Goal: Find specific page/section: Find specific page/section

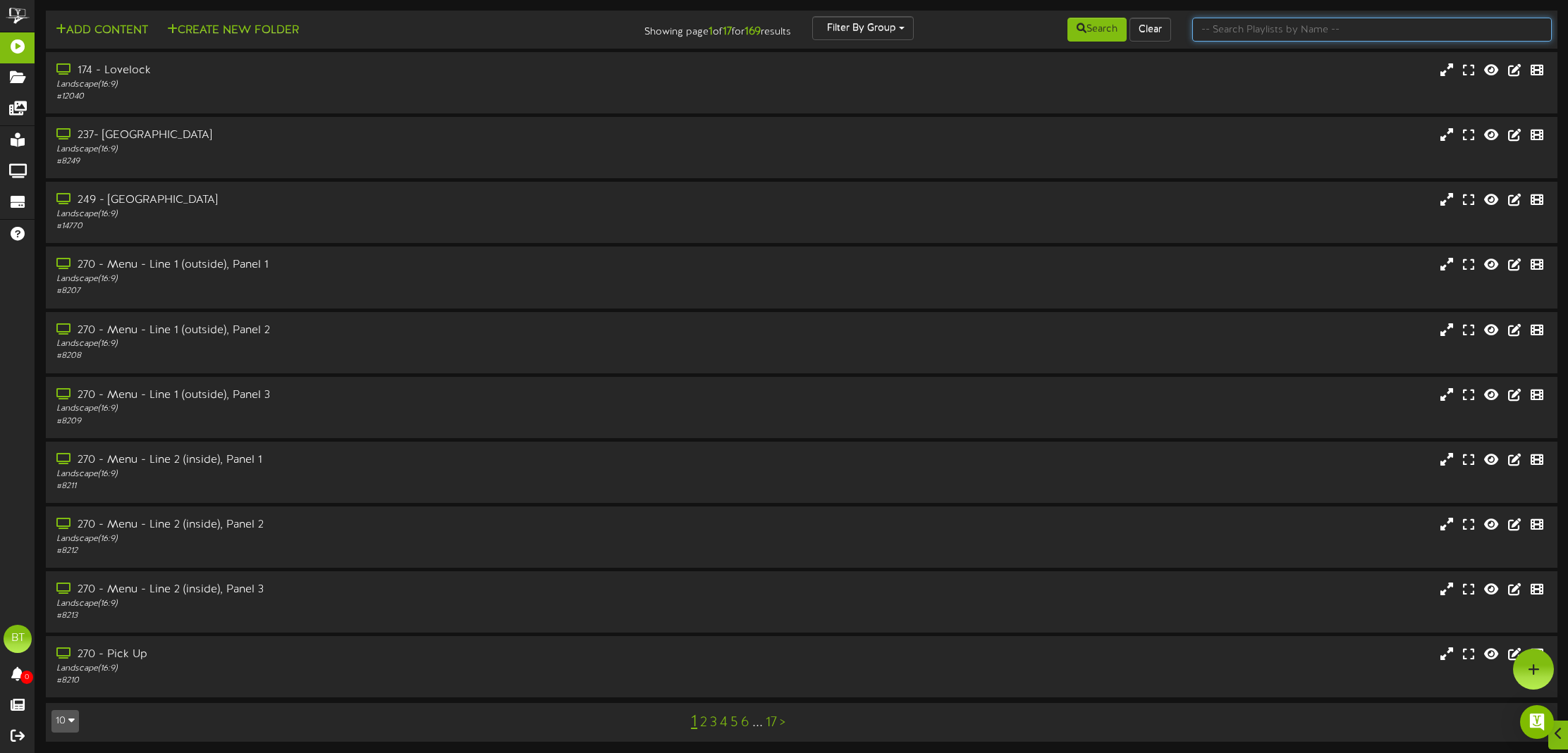
click at [1499, 30] on input "text" at bounding box center [1372, 29] width 359 height 24
type input "rneo"
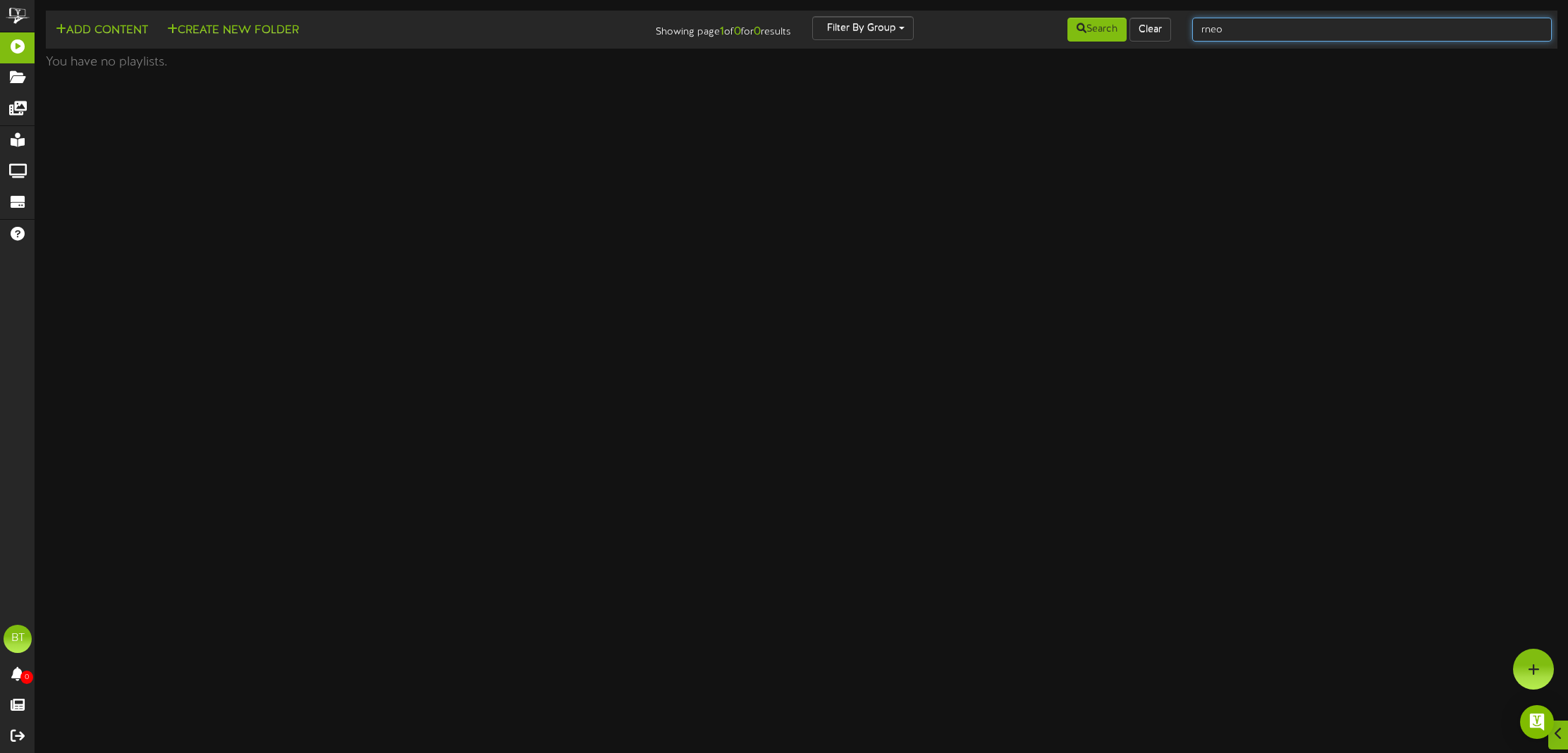
click at [1495, 30] on input "rneo" at bounding box center [1372, 29] width 359 height 24
click at [1496, 31] on input "rneo" at bounding box center [1372, 29] width 359 height 24
type input "reno"
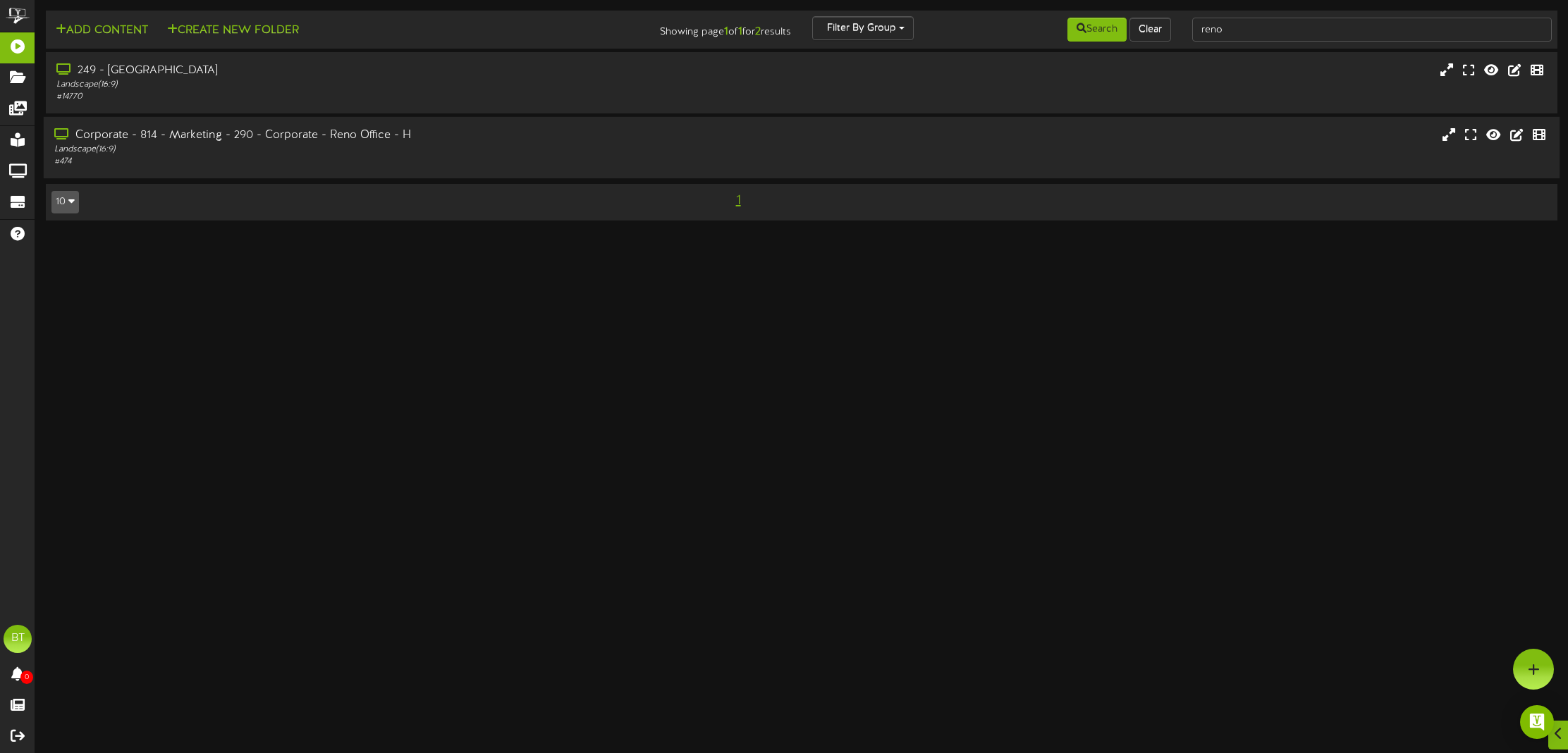
click at [319, 149] on div "Landscape ( 16:9 )" at bounding box center [359, 149] width 610 height 12
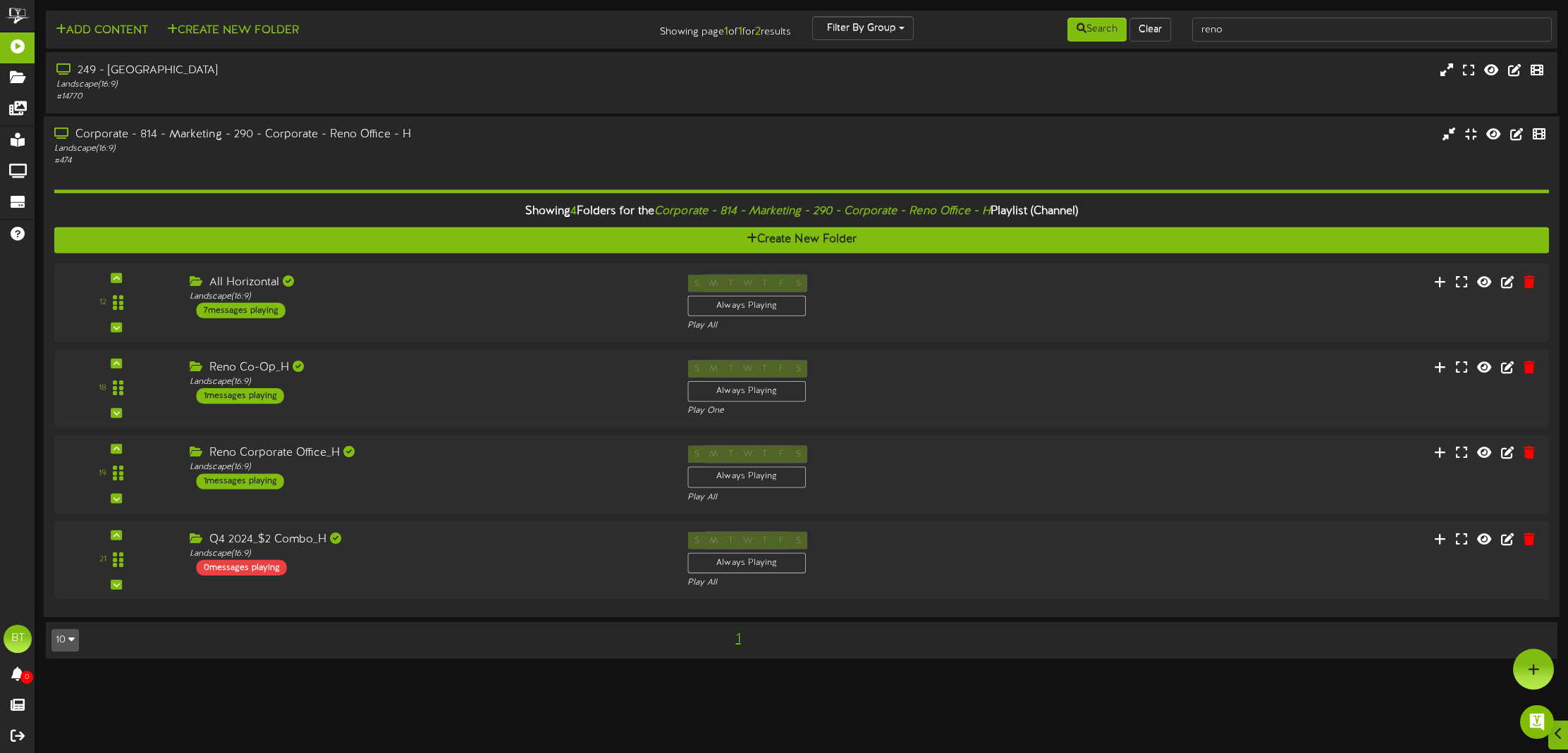
click at [277, 512] on div "12" at bounding box center [801, 432] width 1494 height 336
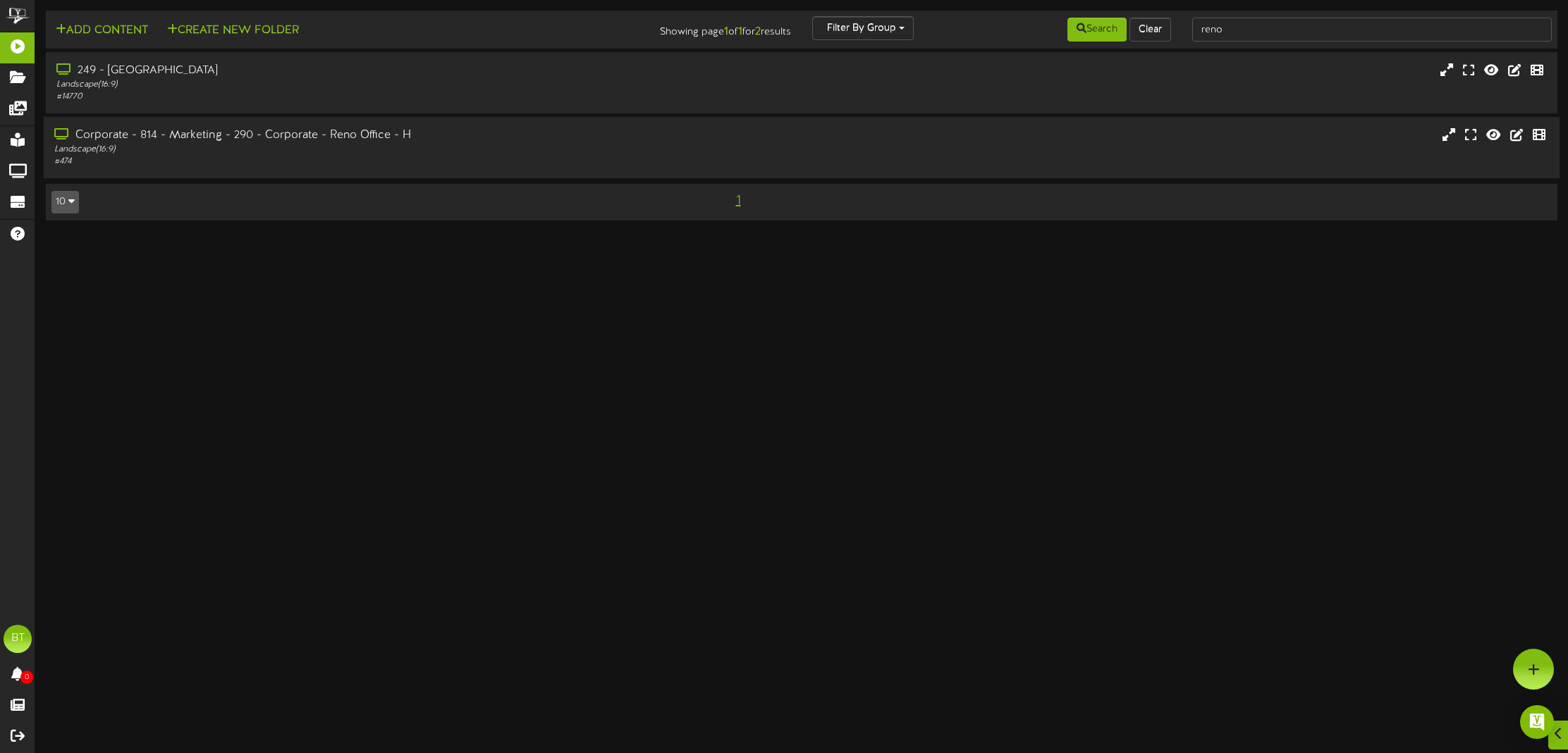
click at [441, 137] on div "Corporate - 814 - Marketing - 290 - Corporate - Reno Office - H" at bounding box center [359, 136] width 610 height 16
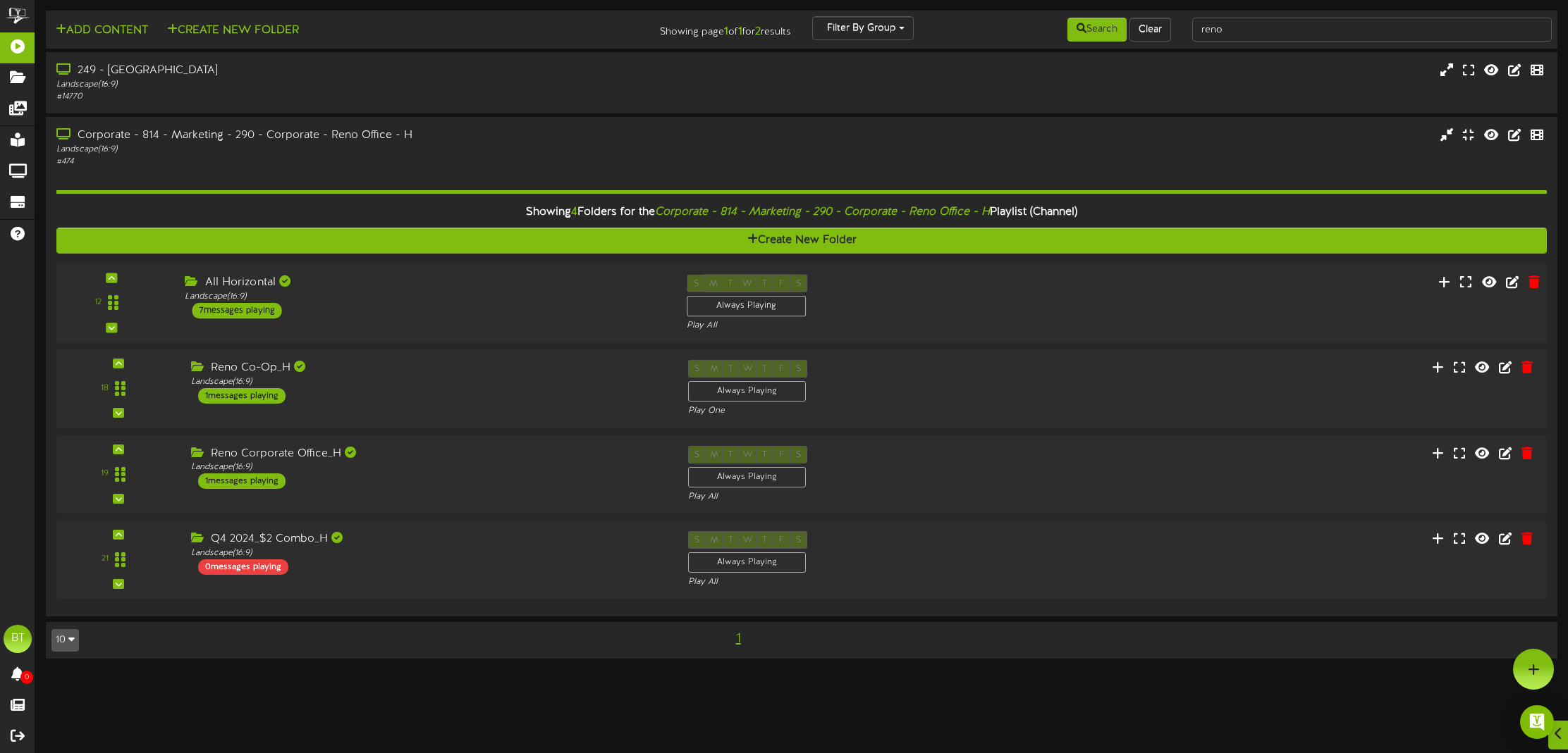
click at [309, 311] on div "All Horizontal Landscape ( 16:9 ) 7 messages playing" at bounding box center [425, 297] width 502 height 44
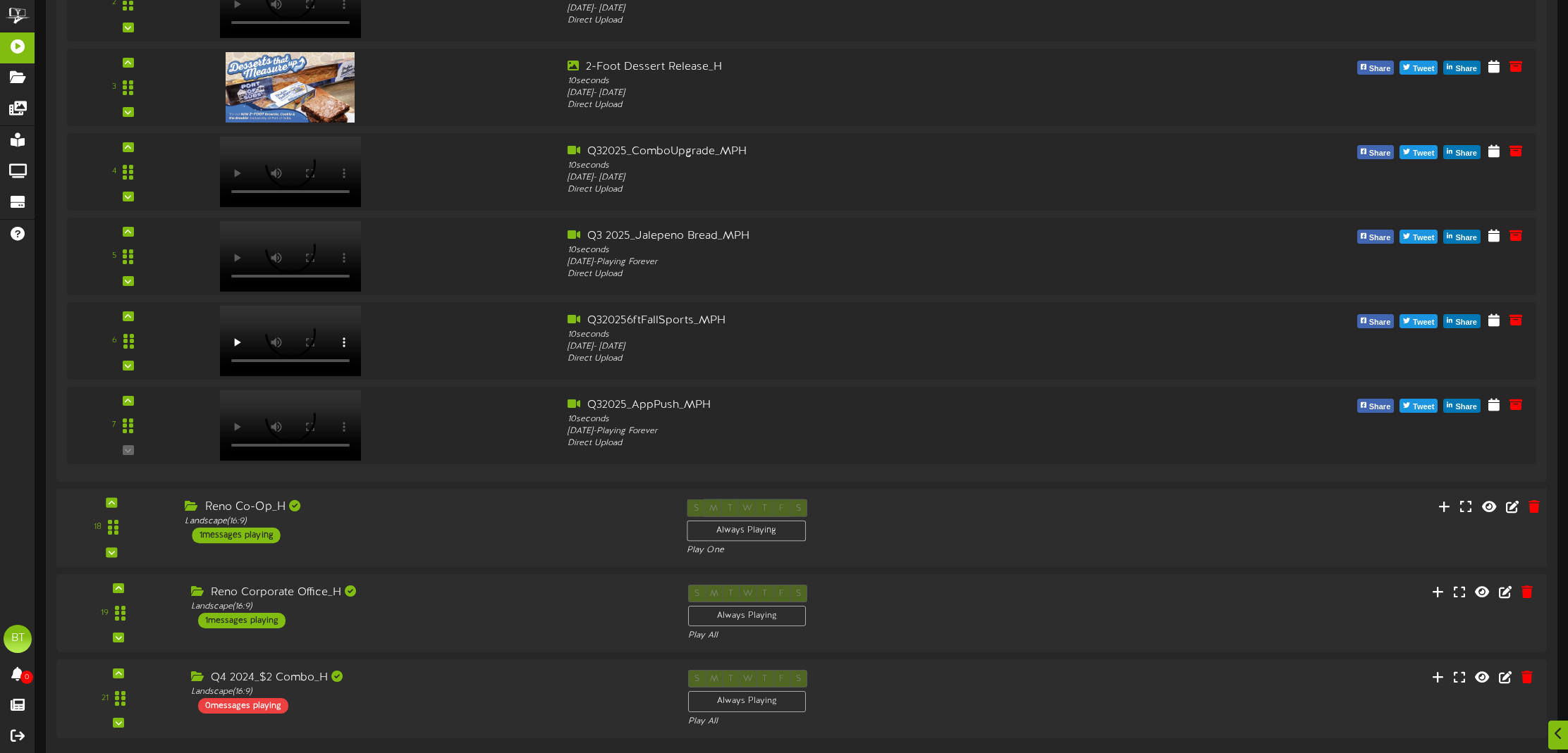
scroll to position [557, 0]
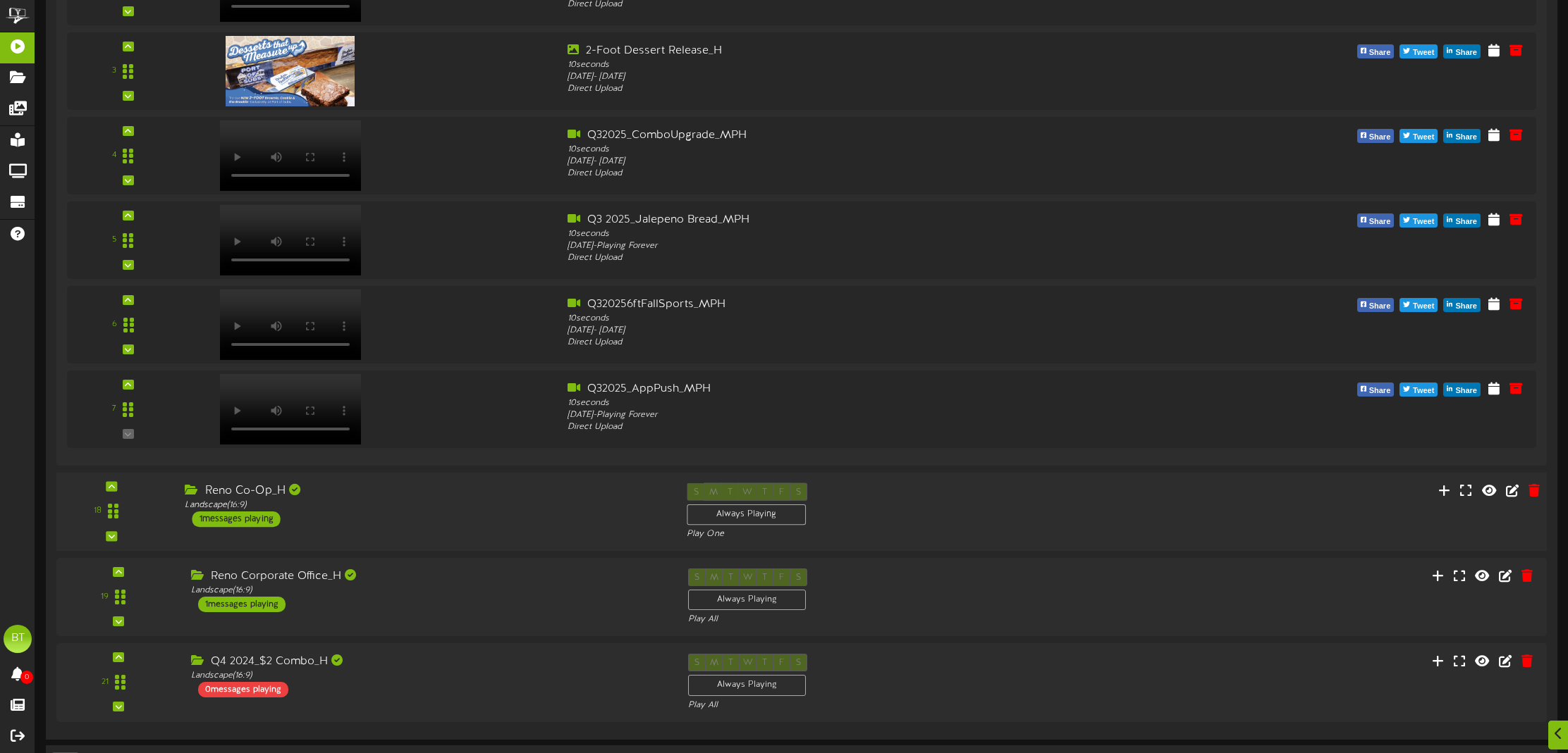
click at [421, 536] on div "18 ( )" at bounding box center [801, 512] width 1505 height 58
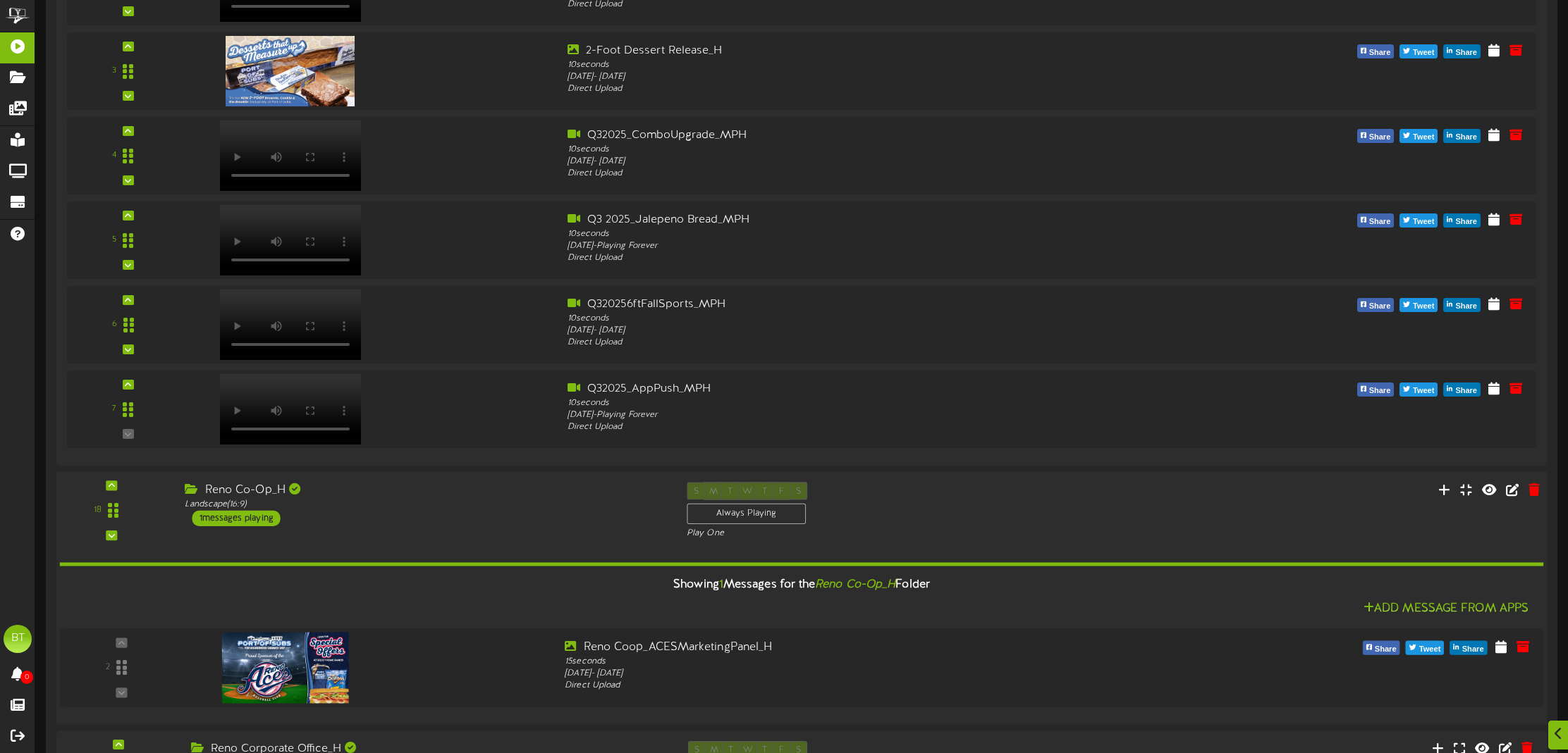
scroll to position [739, 0]
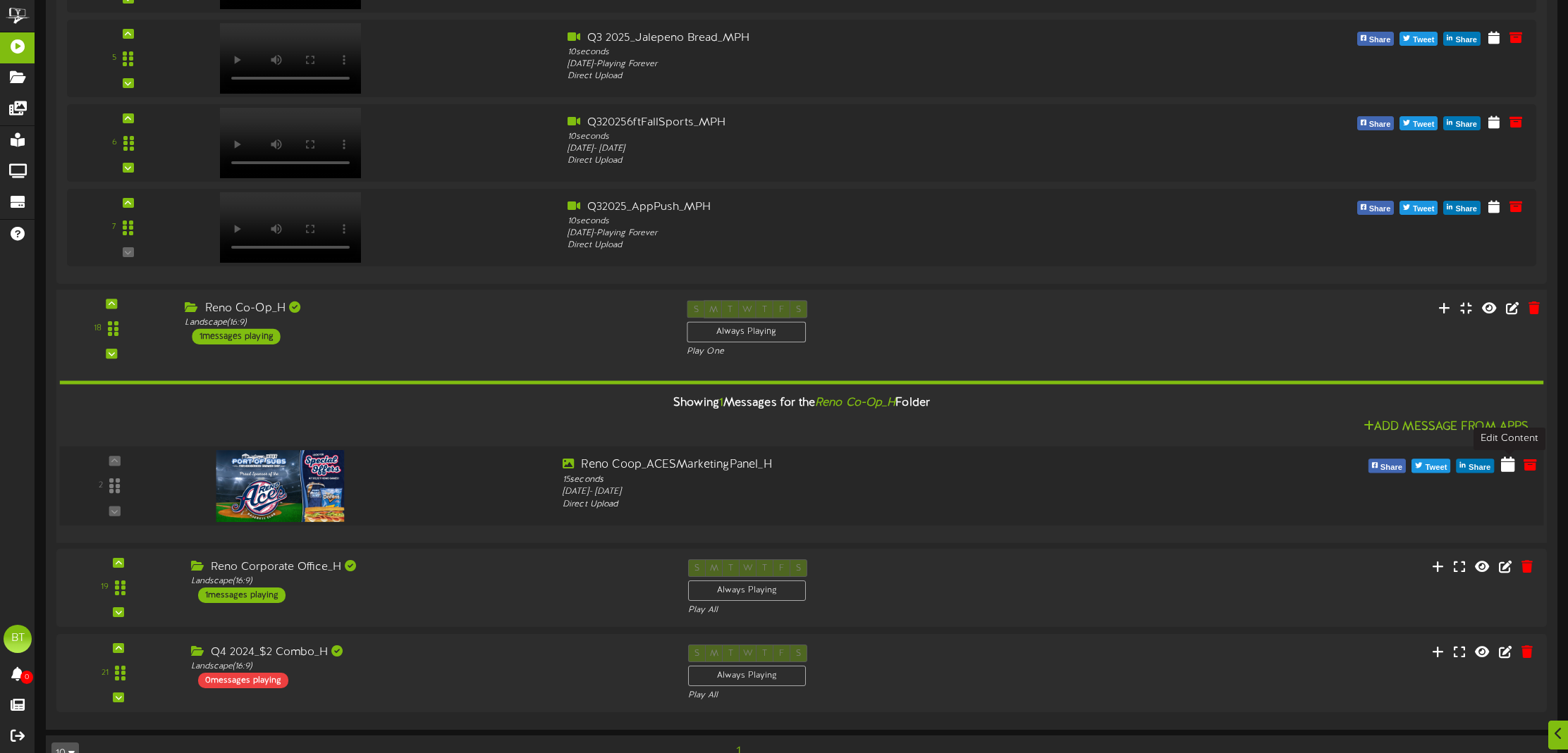
click at [1513, 469] on icon at bounding box center [1508, 465] width 14 height 16
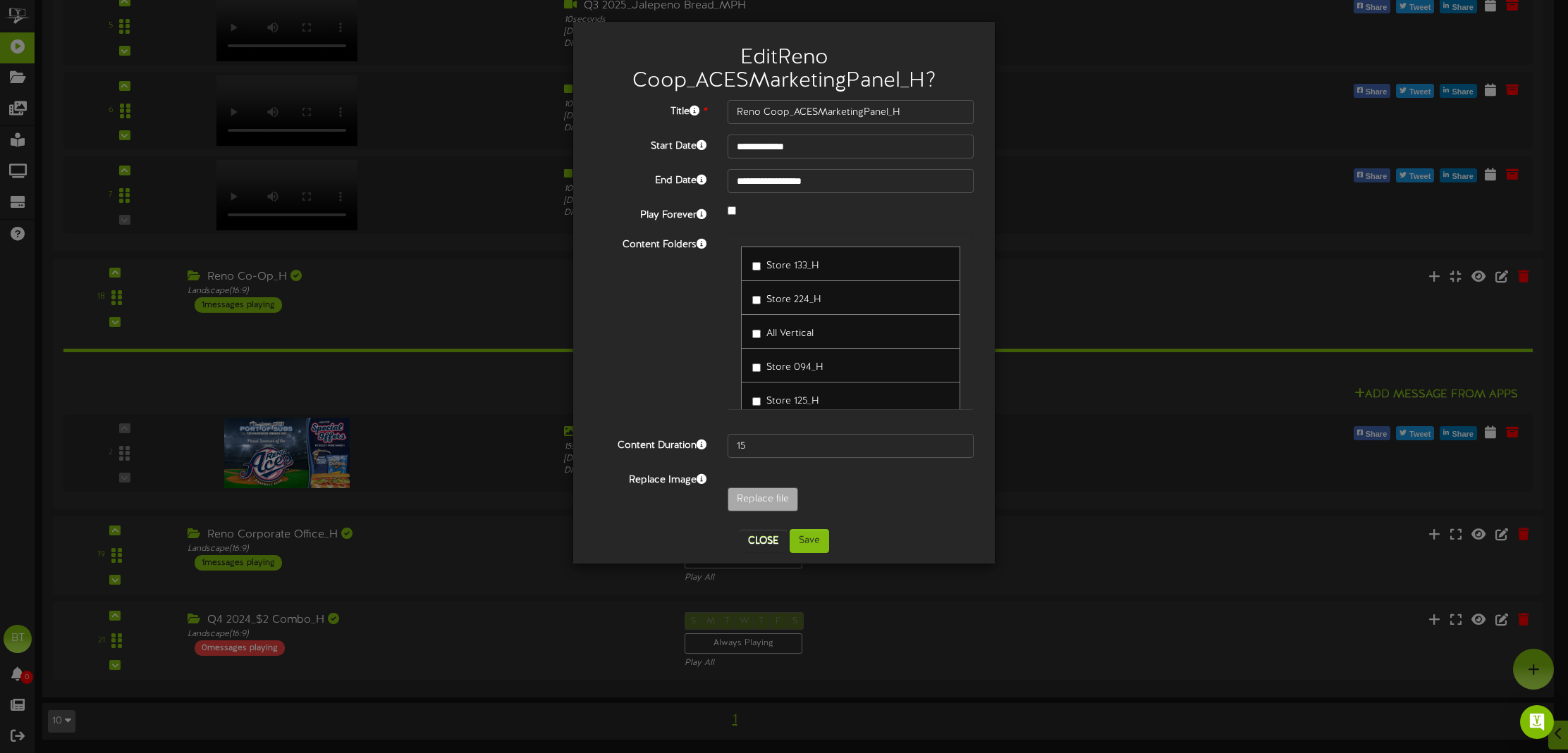
scroll to position [770, 3]
click at [758, 541] on button "Close" at bounding box center [762, 541] width 47 height 22
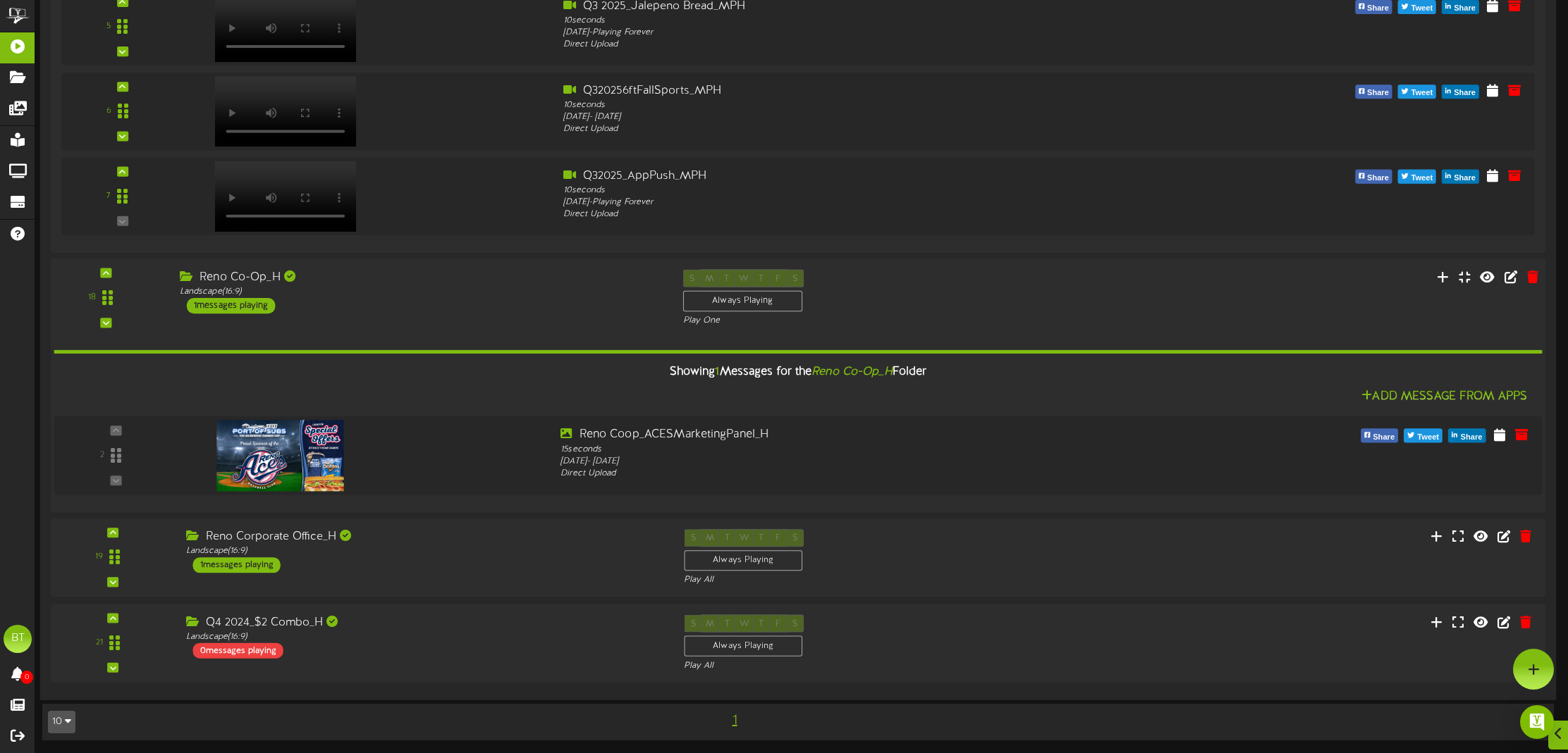
scroll to position [758, 3]
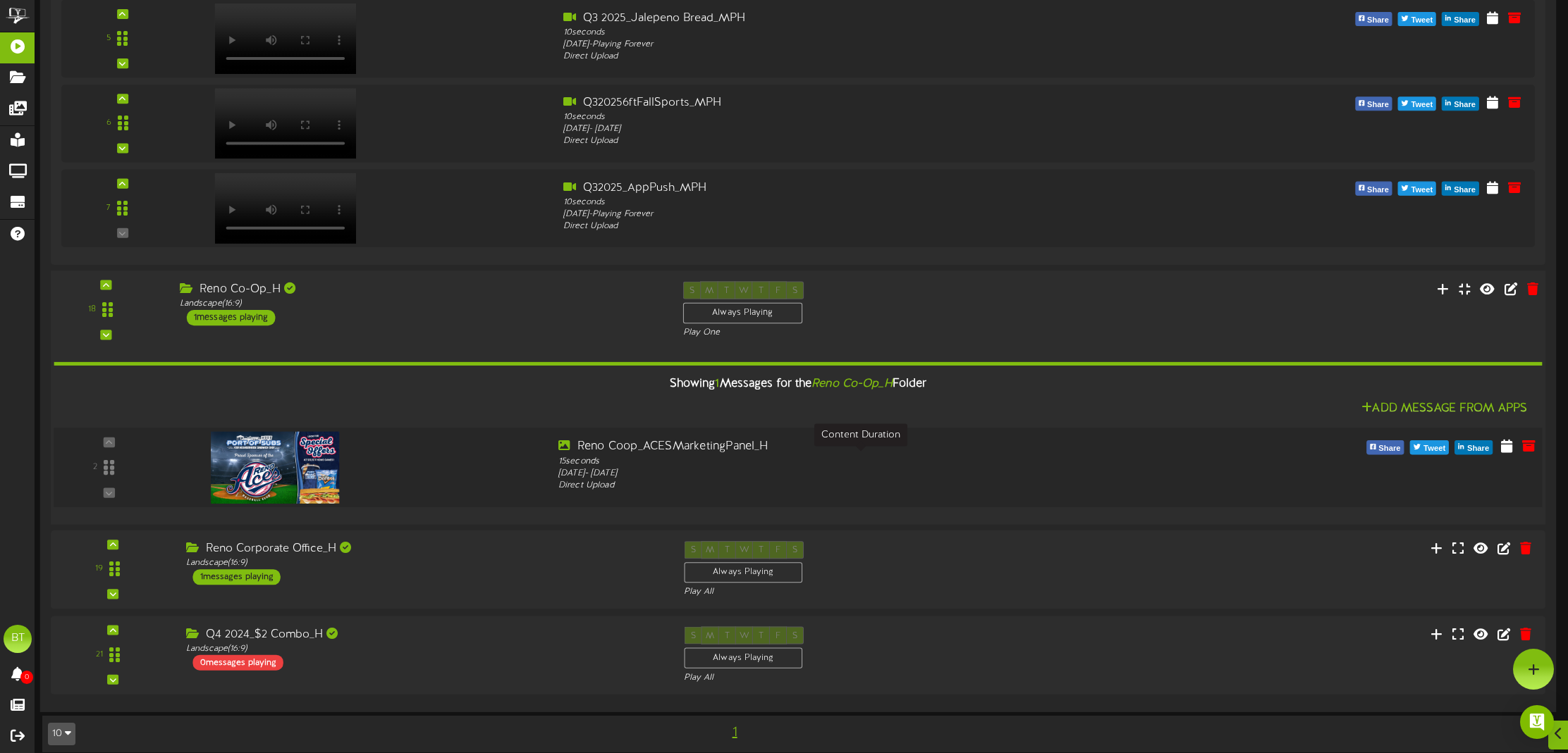
click at [679, 468] on div "[DATE] - [DATE]" at bounding box center [861, 474] width 605 height 13
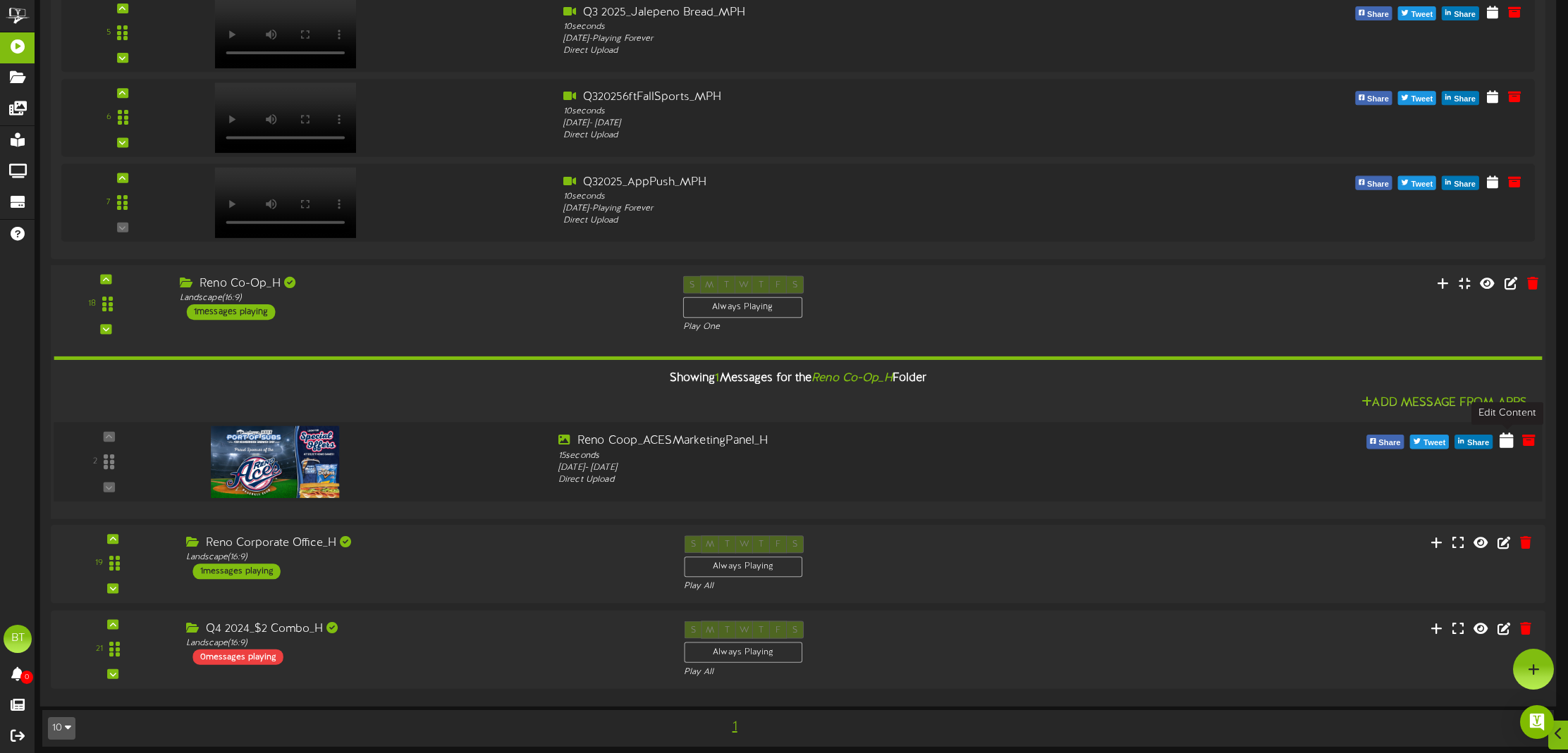
click at [1507, 439] on icon at bounding box center [1507, 440] width 14 height 16
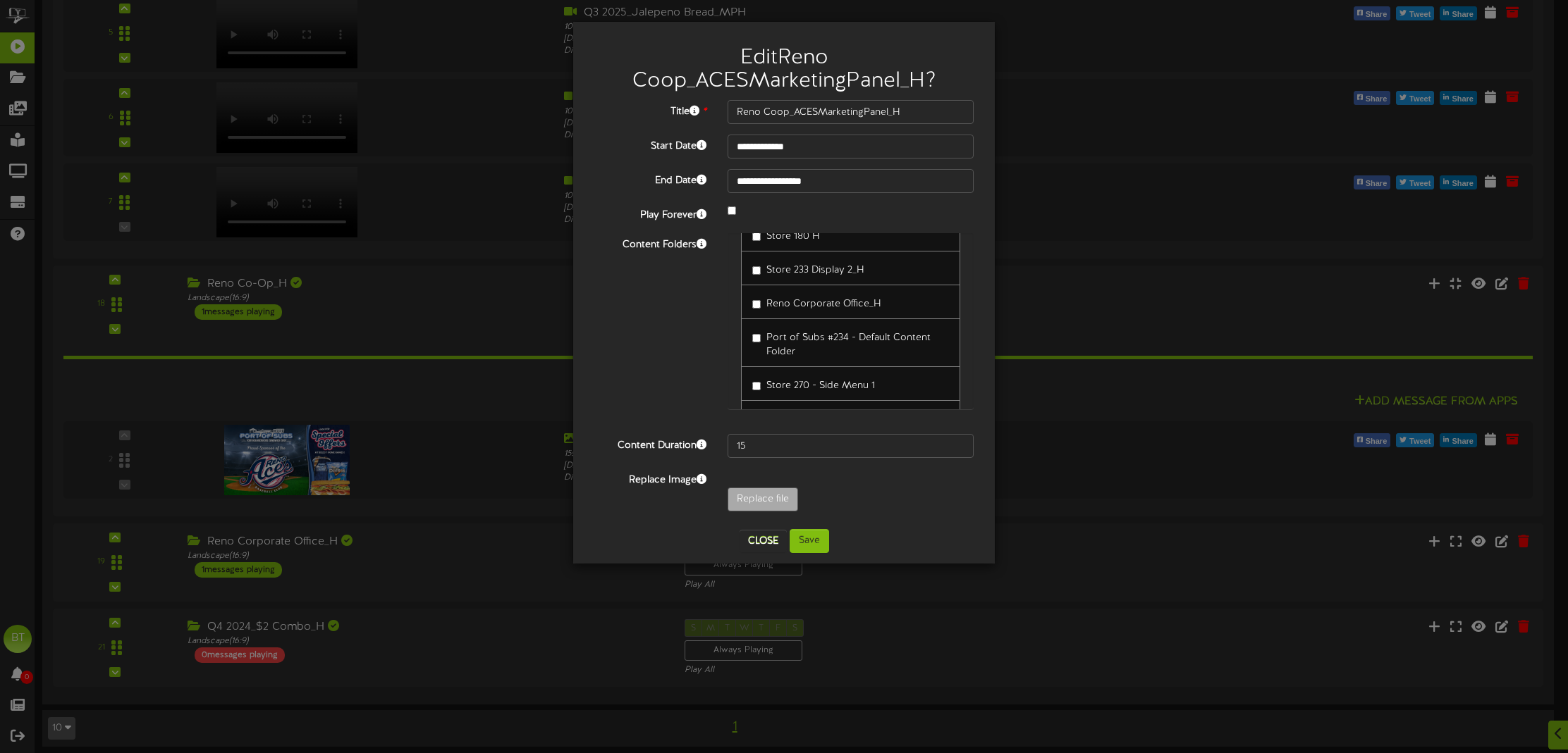
scroll to position [4730, 0]
click at [767, 538] on button "Close" at bounding box center [762, 541] width 47 height 22
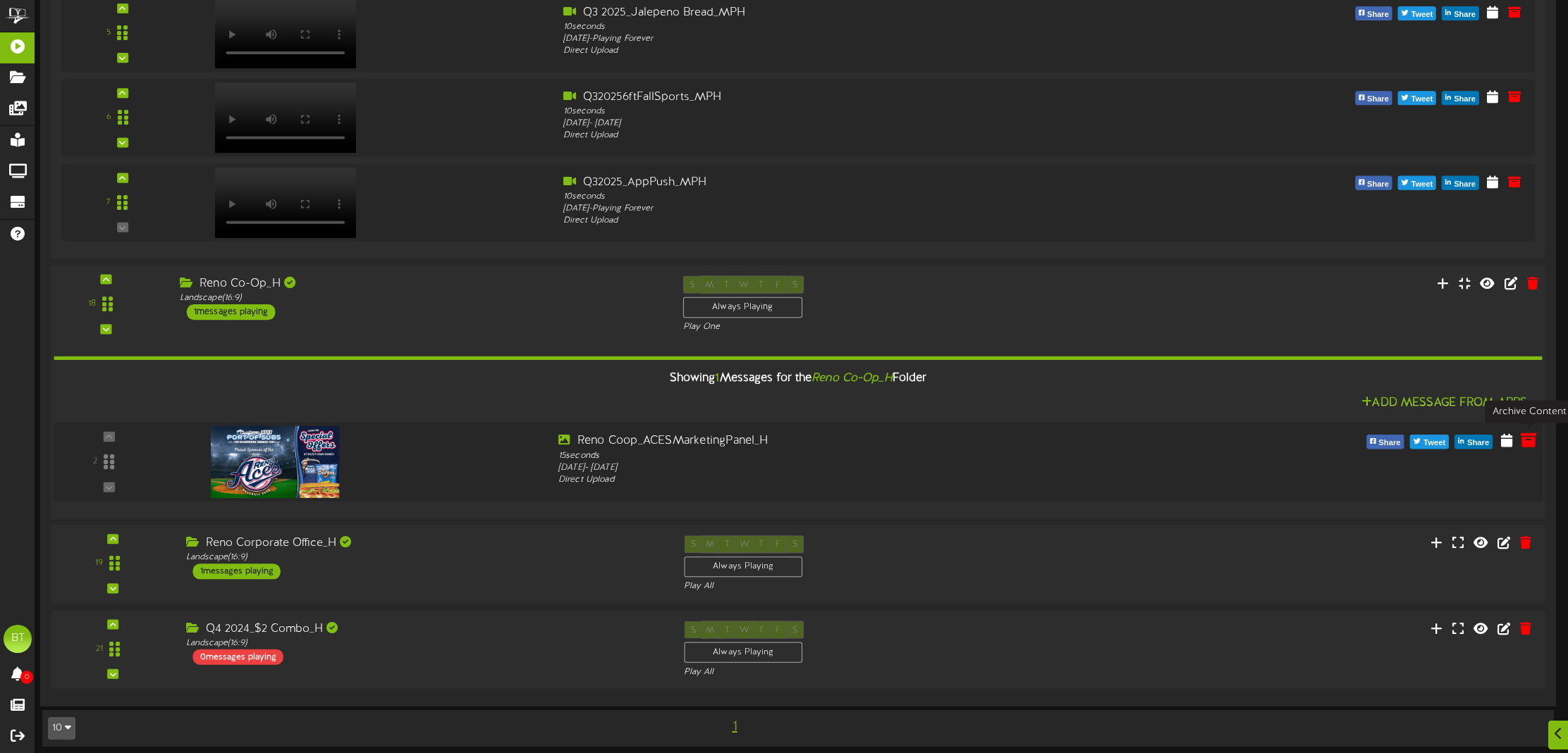
click at [1526, 439] on icon at bounding box center [1528, 440] width 16 height 16
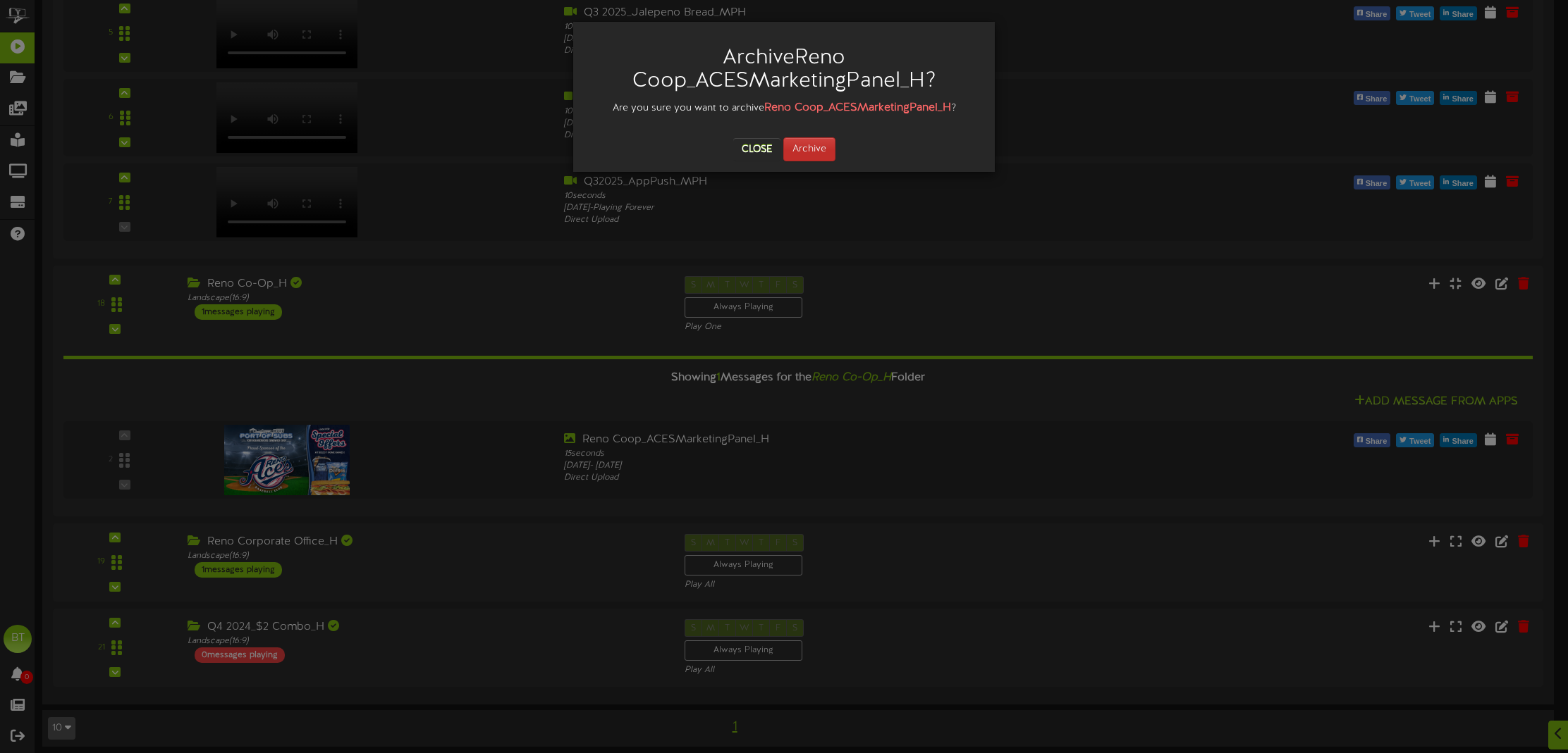
click at [815, 153] on button "Archive" at bounding box center [809, 149] width 52 height 24
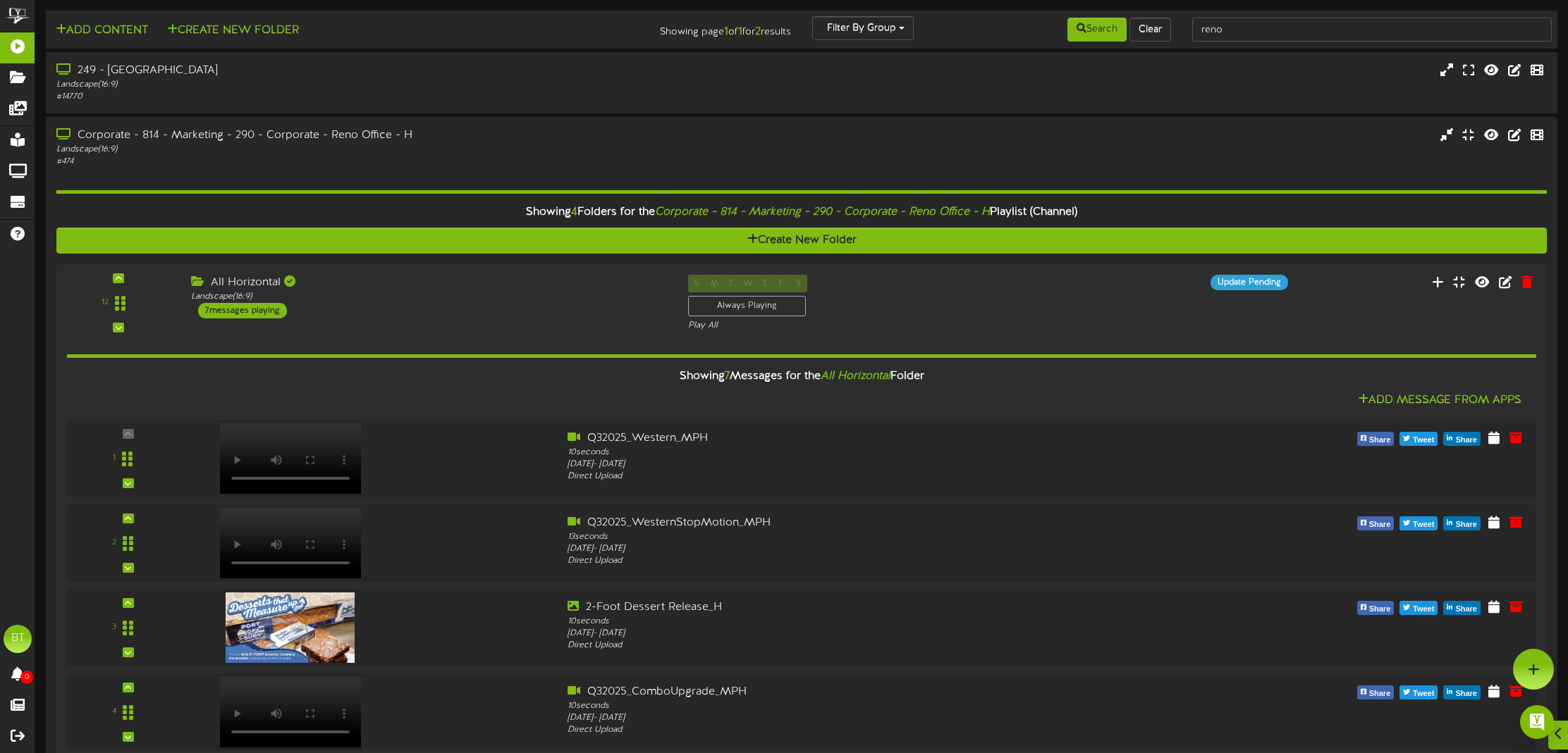
scroll to position [0, 0]
click at [1386, 28] on input "reno" at bounding box center [1372, 29] width 359 height 24
type input "reno coop"
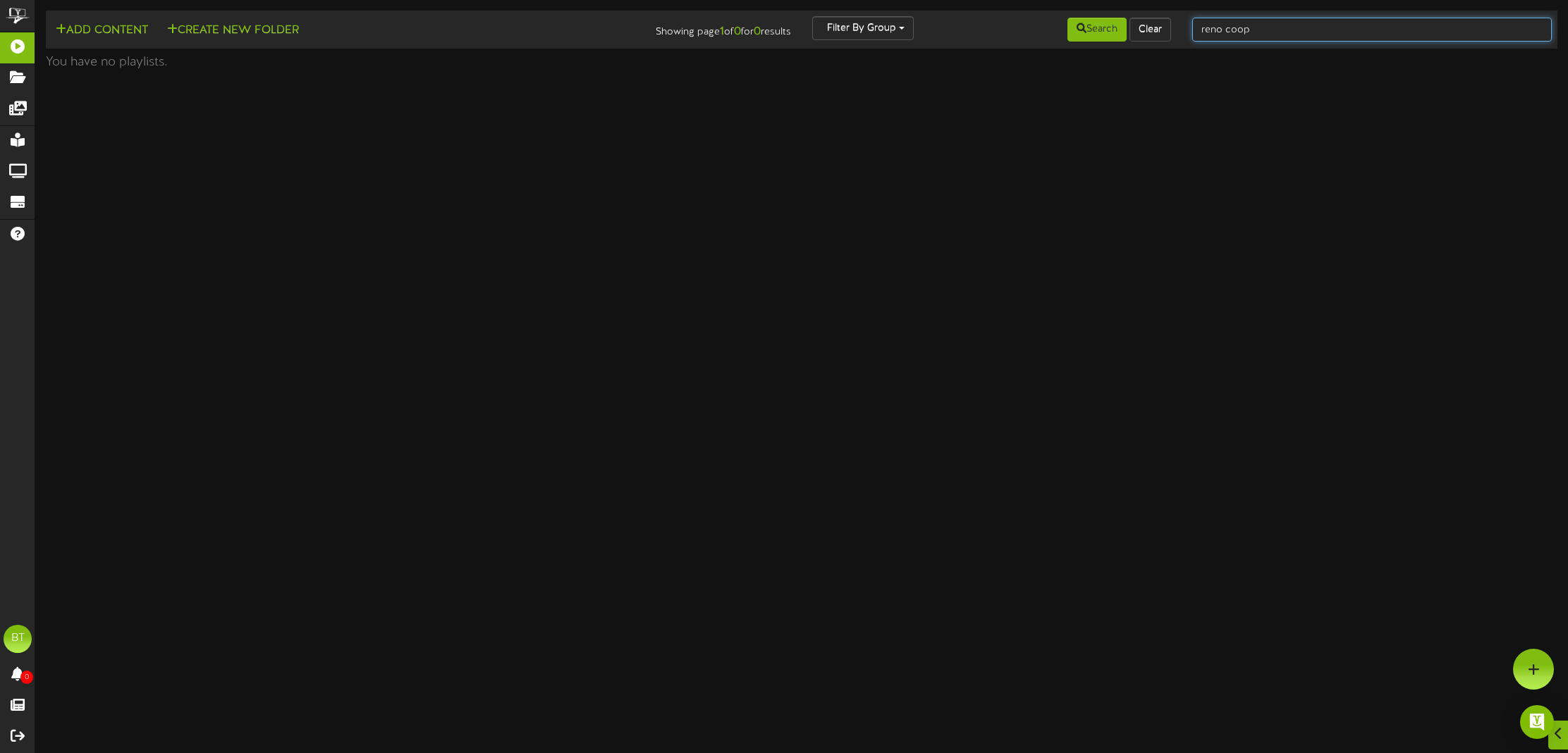
click at [1237, 33] on input "reno coop" at bounding box center [1372, 29] width 359 height 24
type input "reno co op"
click at [1271, 34] on input "reno co op" at bounding box center [1372, 29] width 359 height 24
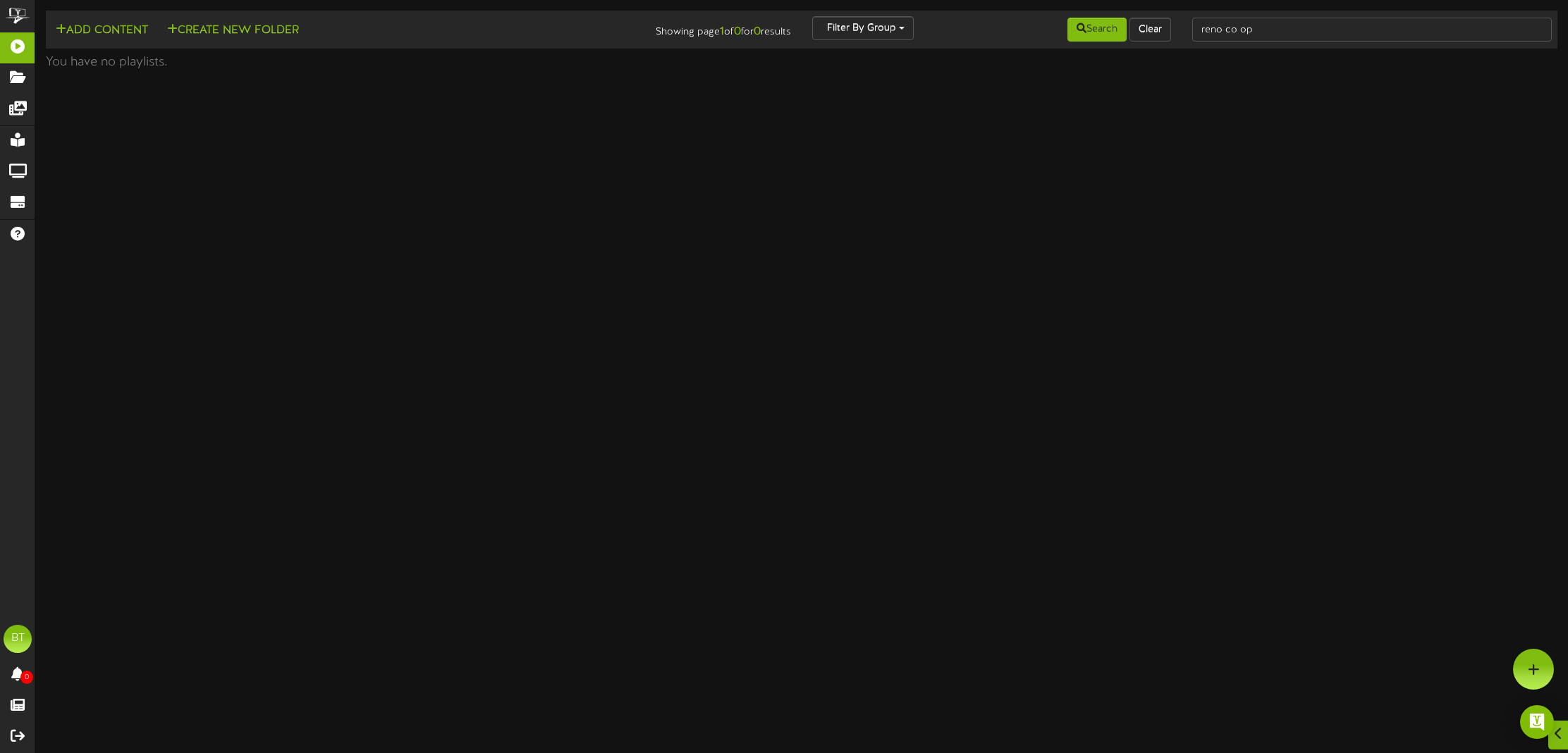
click at [1242, 34] on input "reno co op" at bounding box center [1372, 29] width 359 height 24
type input "HORIZONTAL"
click at [1305, 29] on input "HORIZONTAL" at bounding box center [1372, 29] width 359 height 24
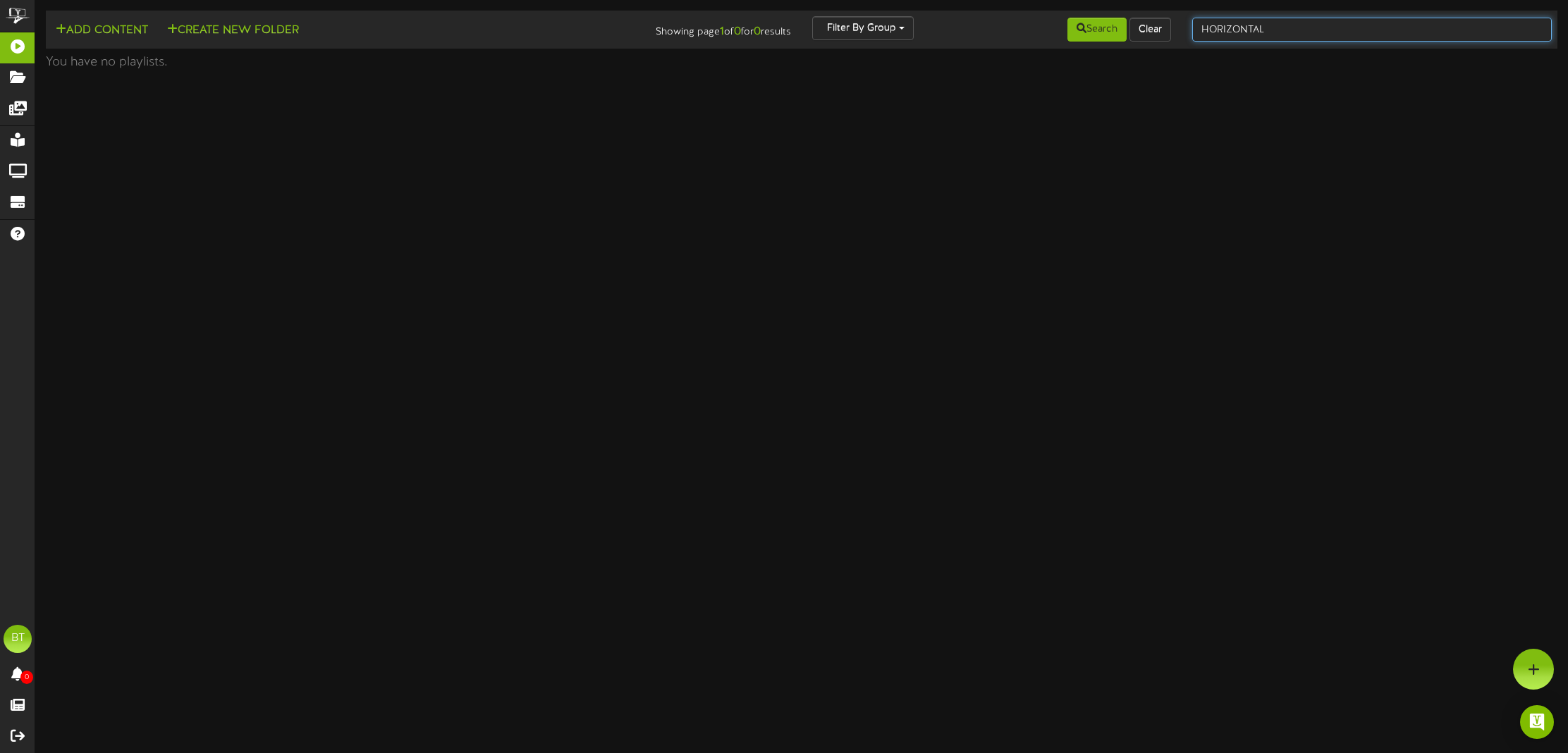
click at [1305, 29] on input "HORIZONTAL" at bounding box center [1372, 29] width 359 height 24
type input "horiz"
click at [1329, 27] on input "horiz" at bounding box center [1372, 29] width 359 height 24
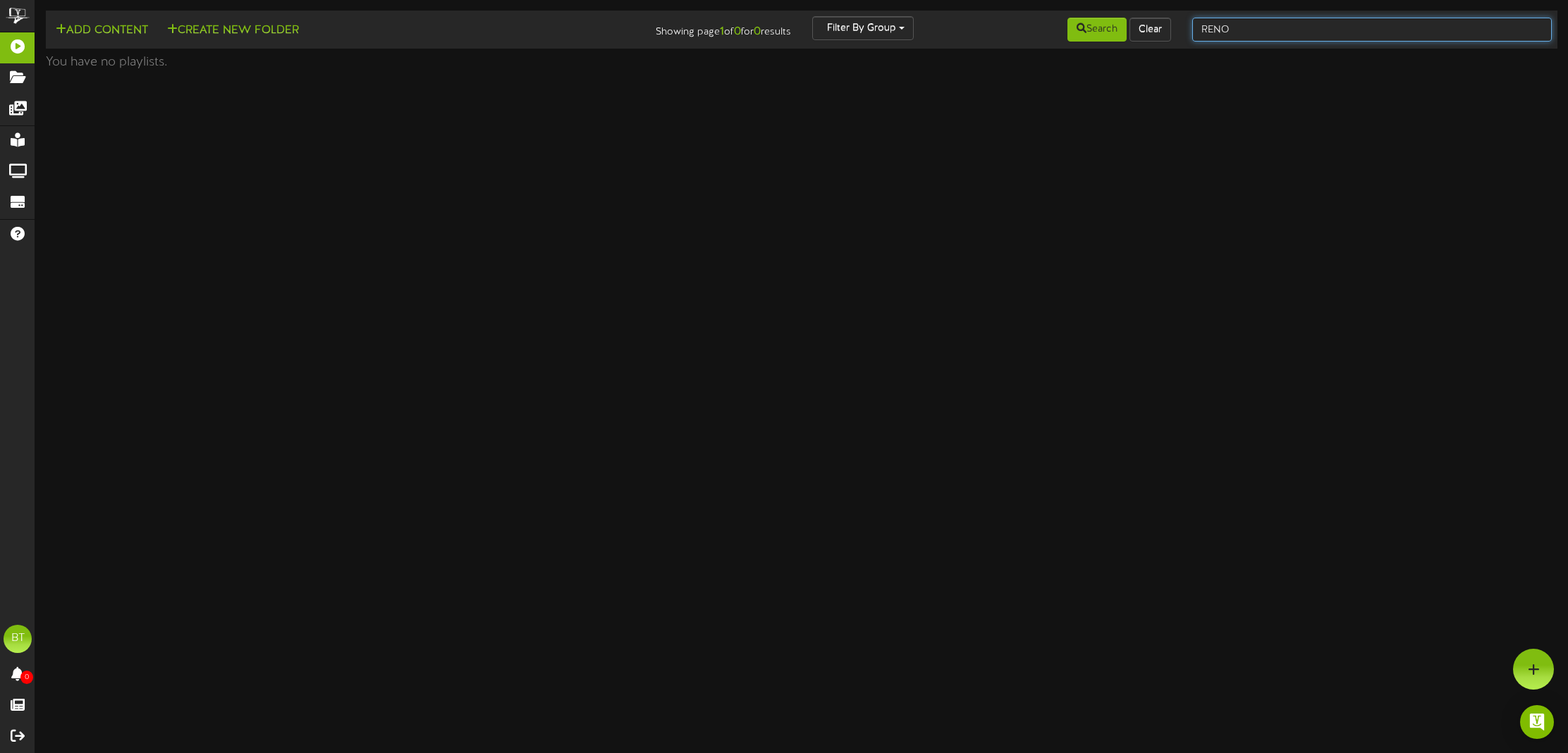
type input "RENO"
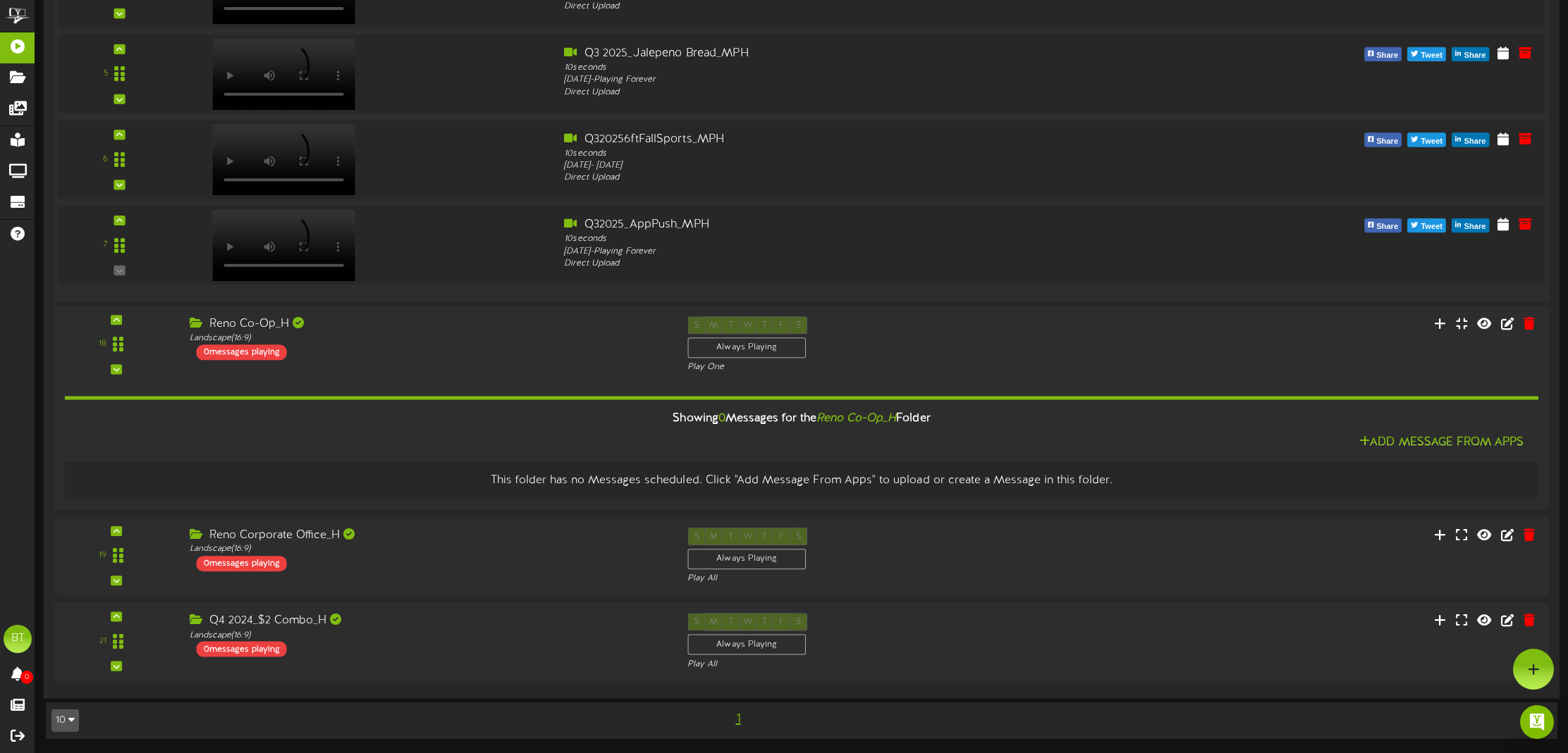
scroll to position [722, 0]
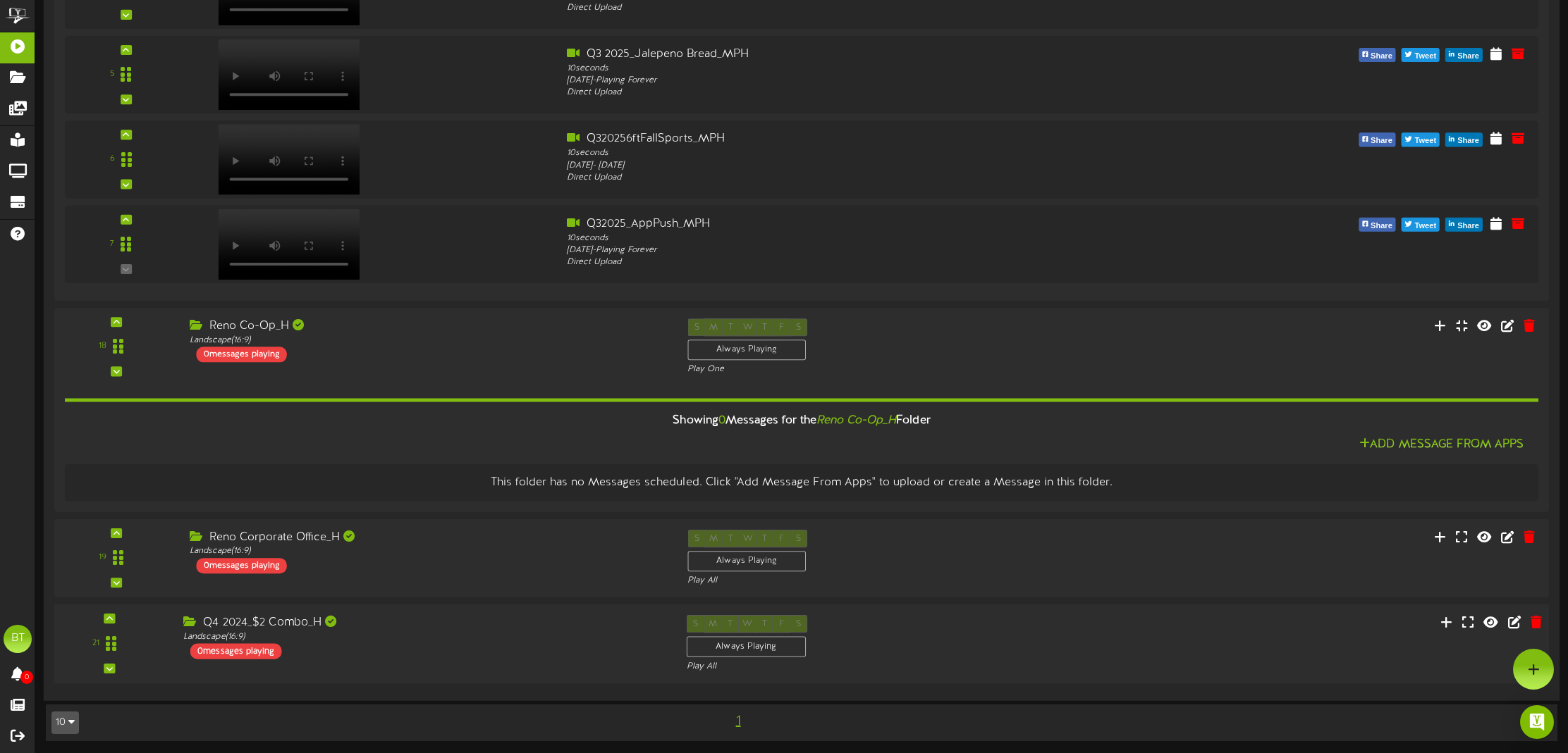
click at [519, 615] on div "Q4 2024_$2 Combo_H" at bounding box center [424, 623] width 482 height 16
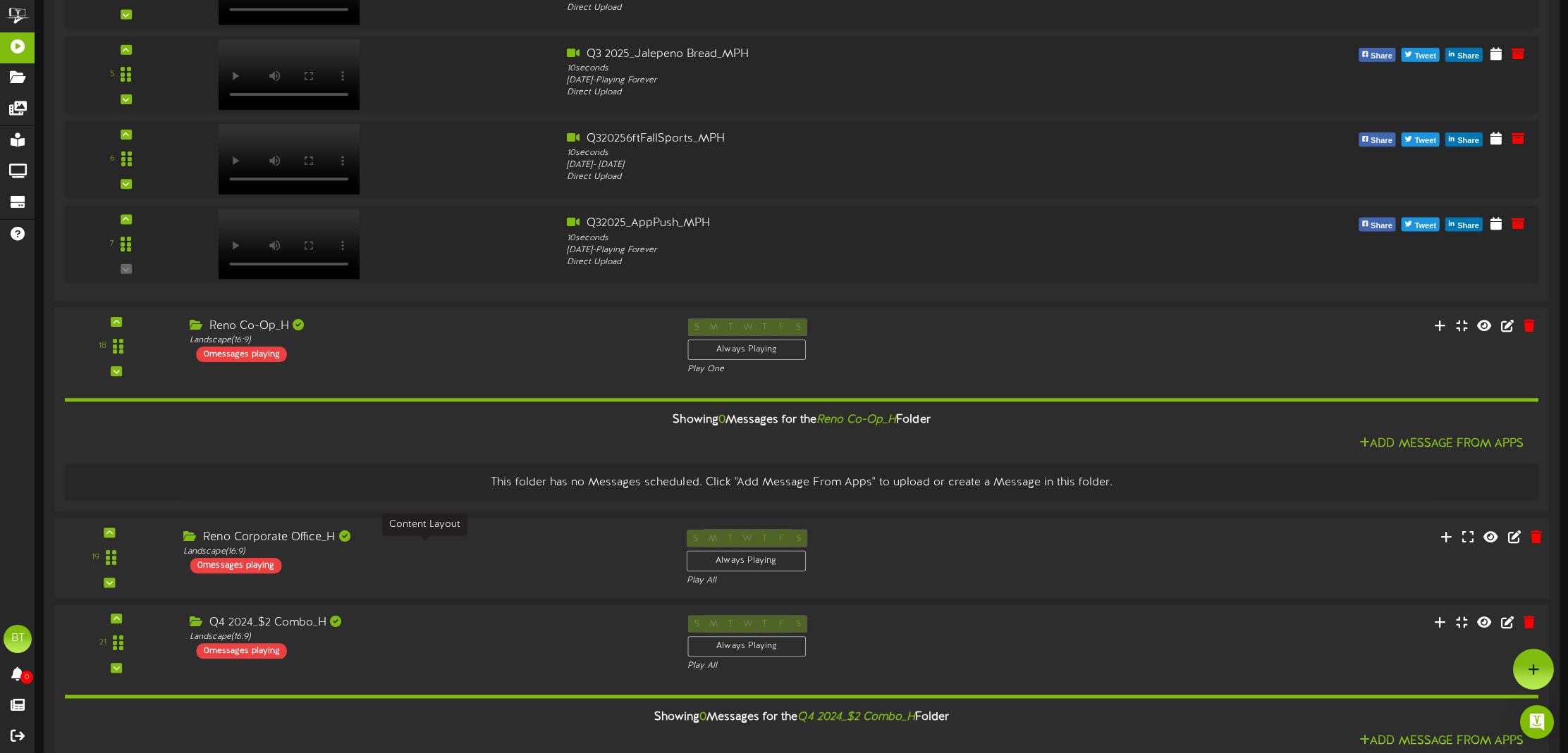
click at [529, 550] on div "Landscape ( 16:9 )" at bounding box center [424, 551] width 482 height 12
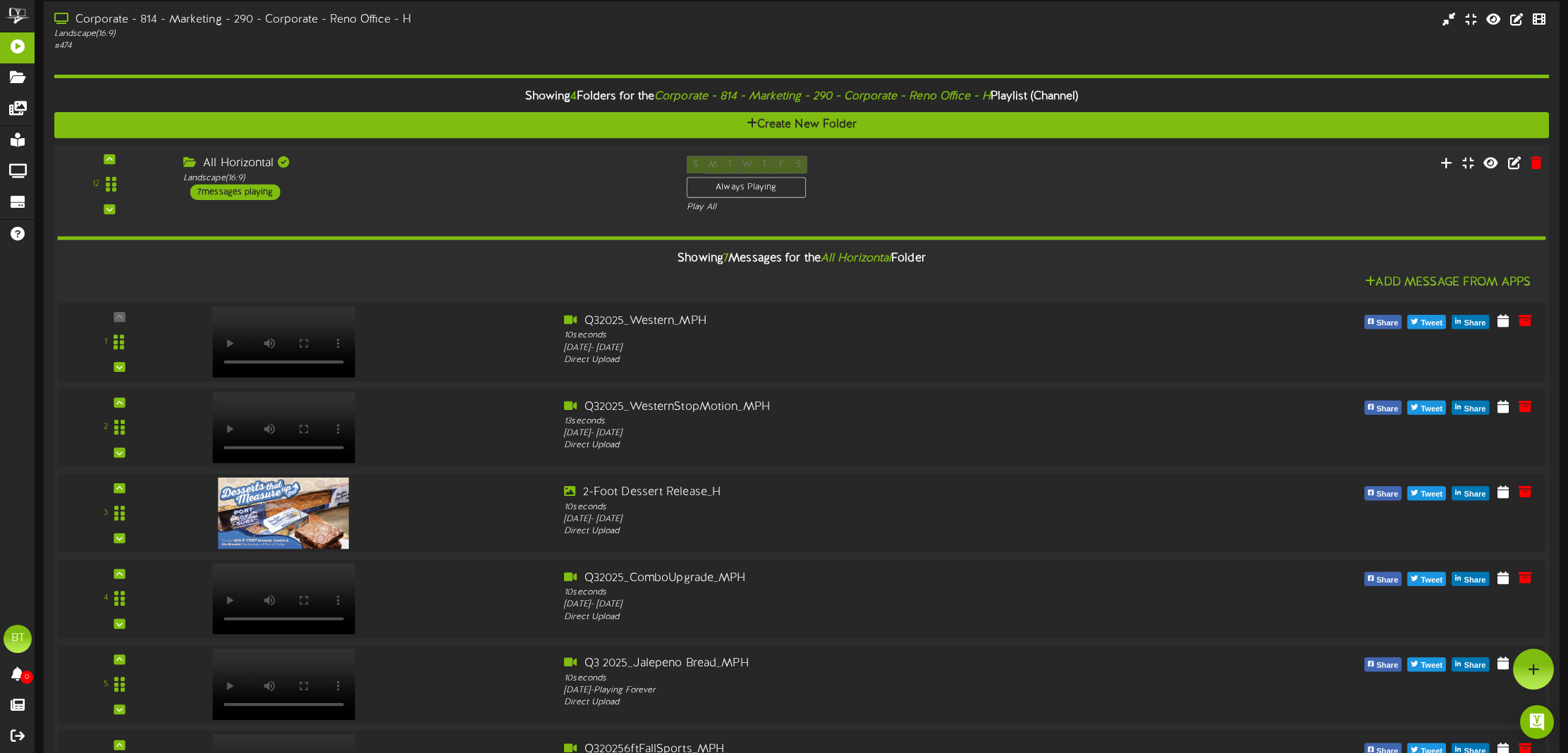
scroll to position [93, 0]
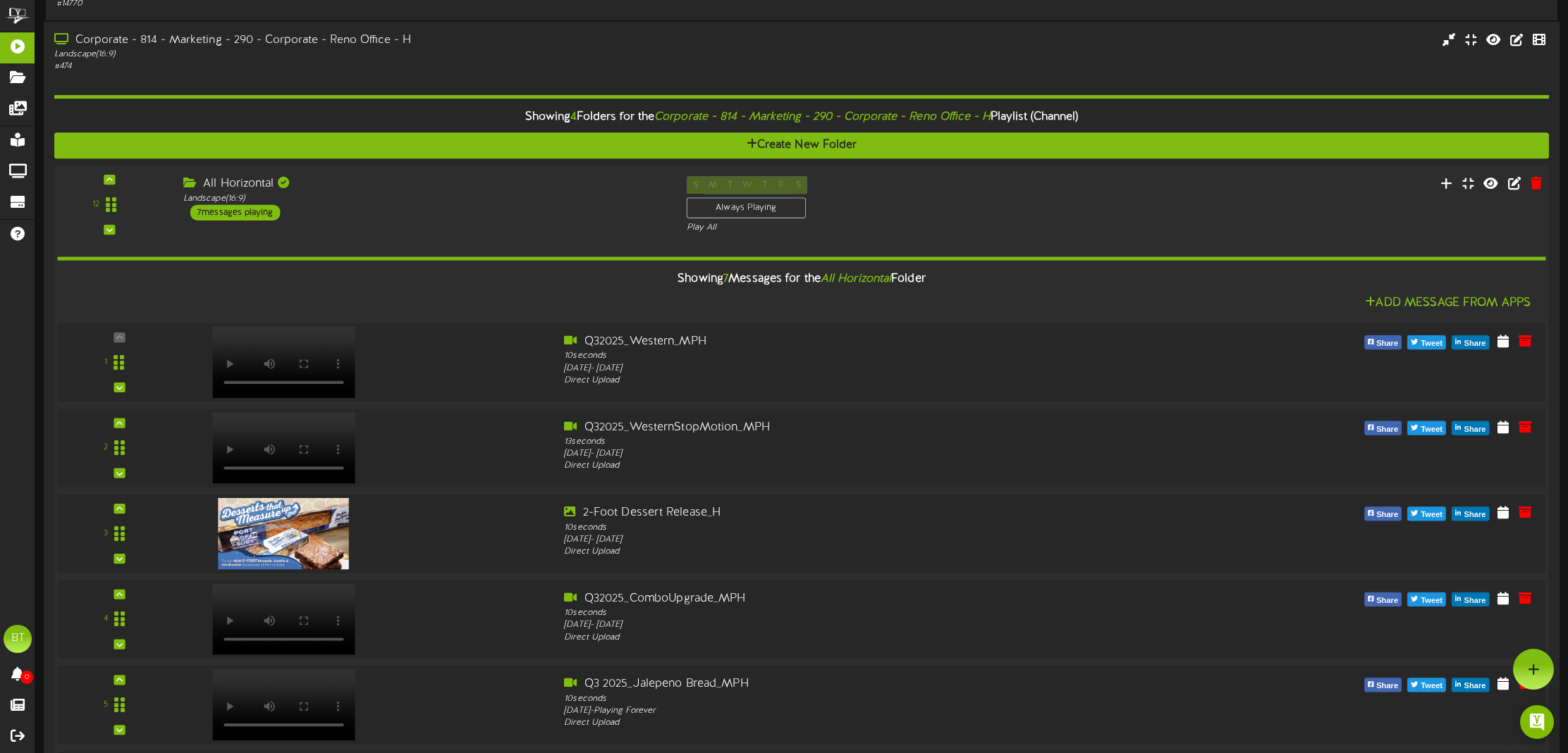
click at [463, 213] on div "All Horizontal Landscape ( 16:9 ) 7 messages playing" at bounding box center [424, 199] width 503 height 44
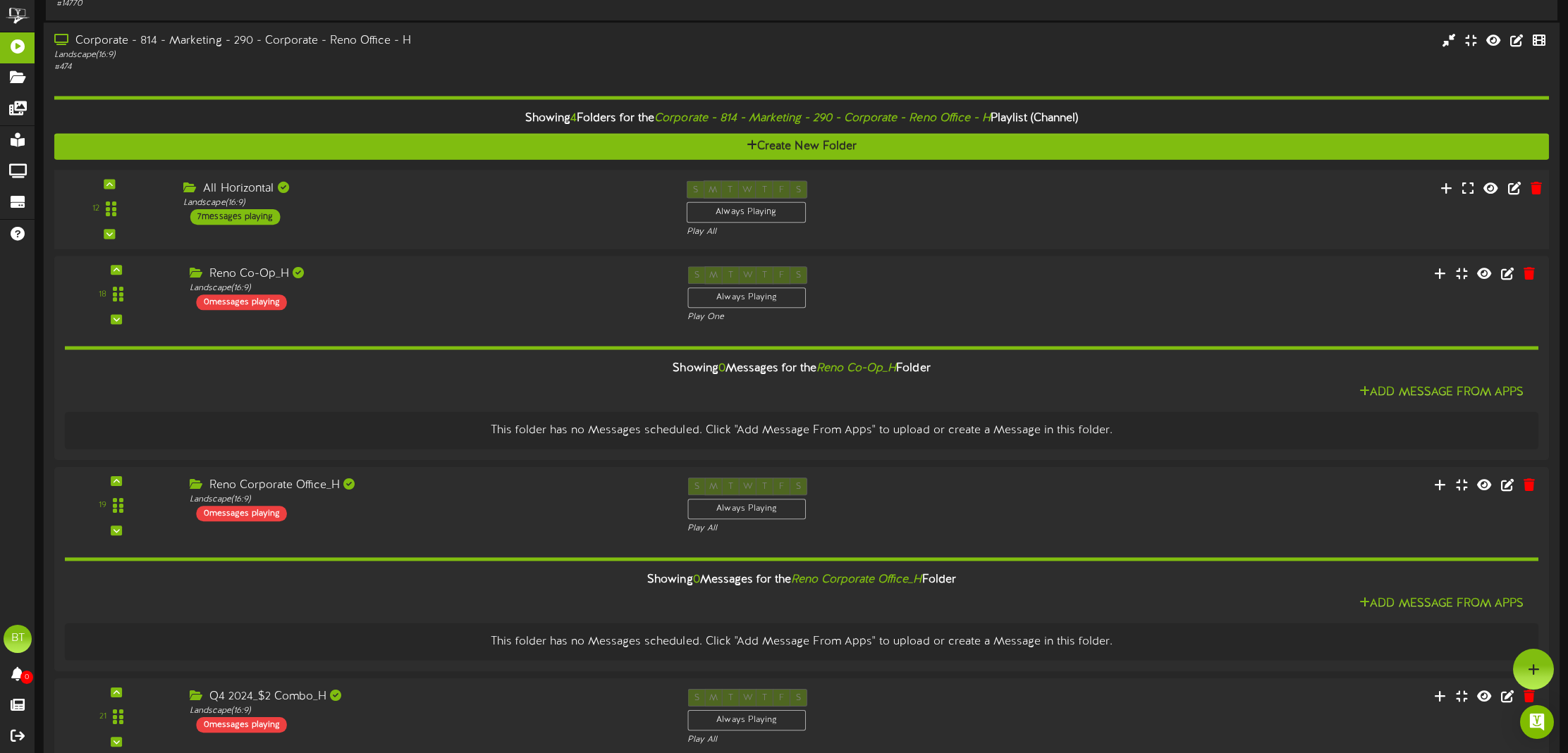
click at [463, 213] on div "All Horizontal Landscape ( 16:9 ) 7 messages playing" at bounding box center [424, 203] width 503 height 44
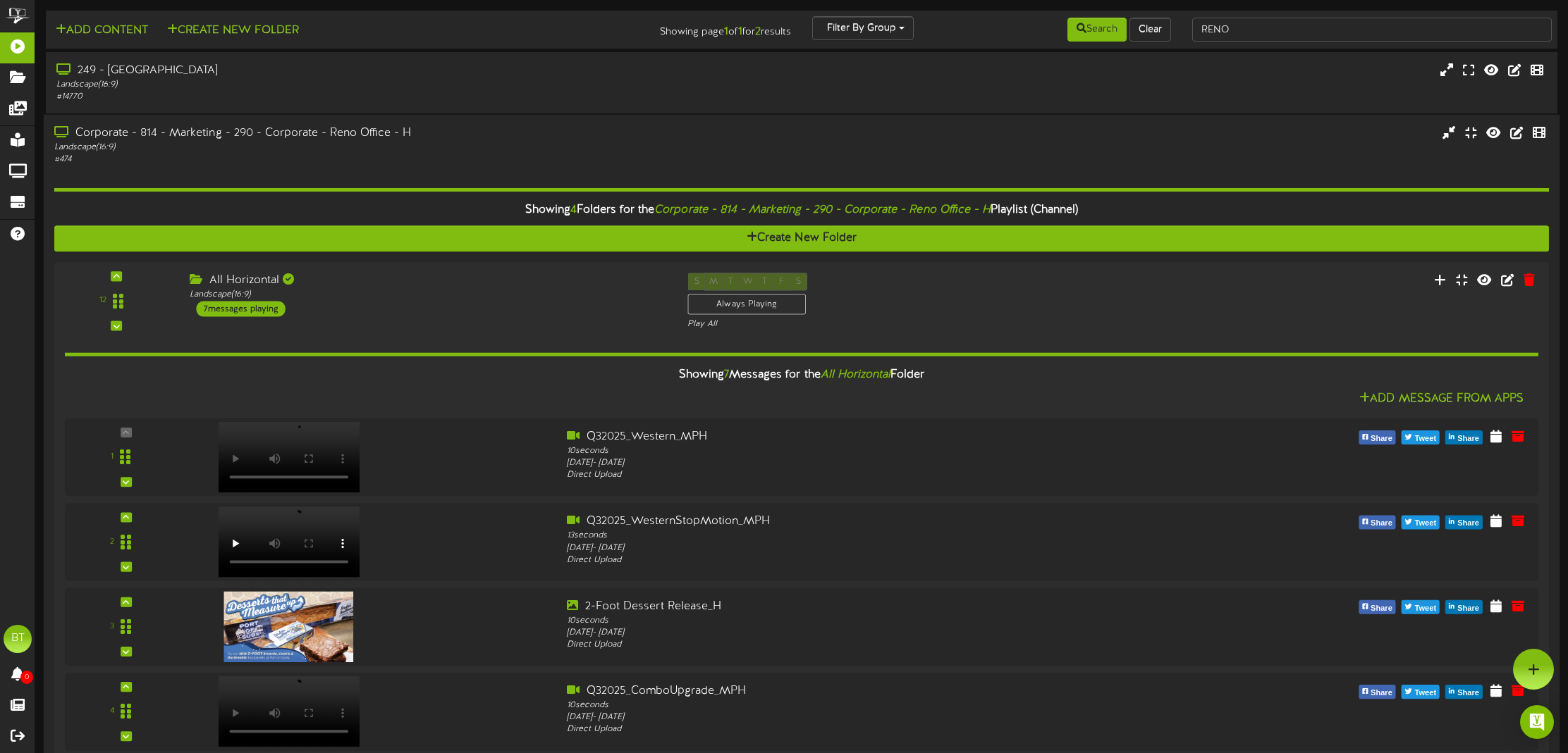
scroll to position [0, 0]
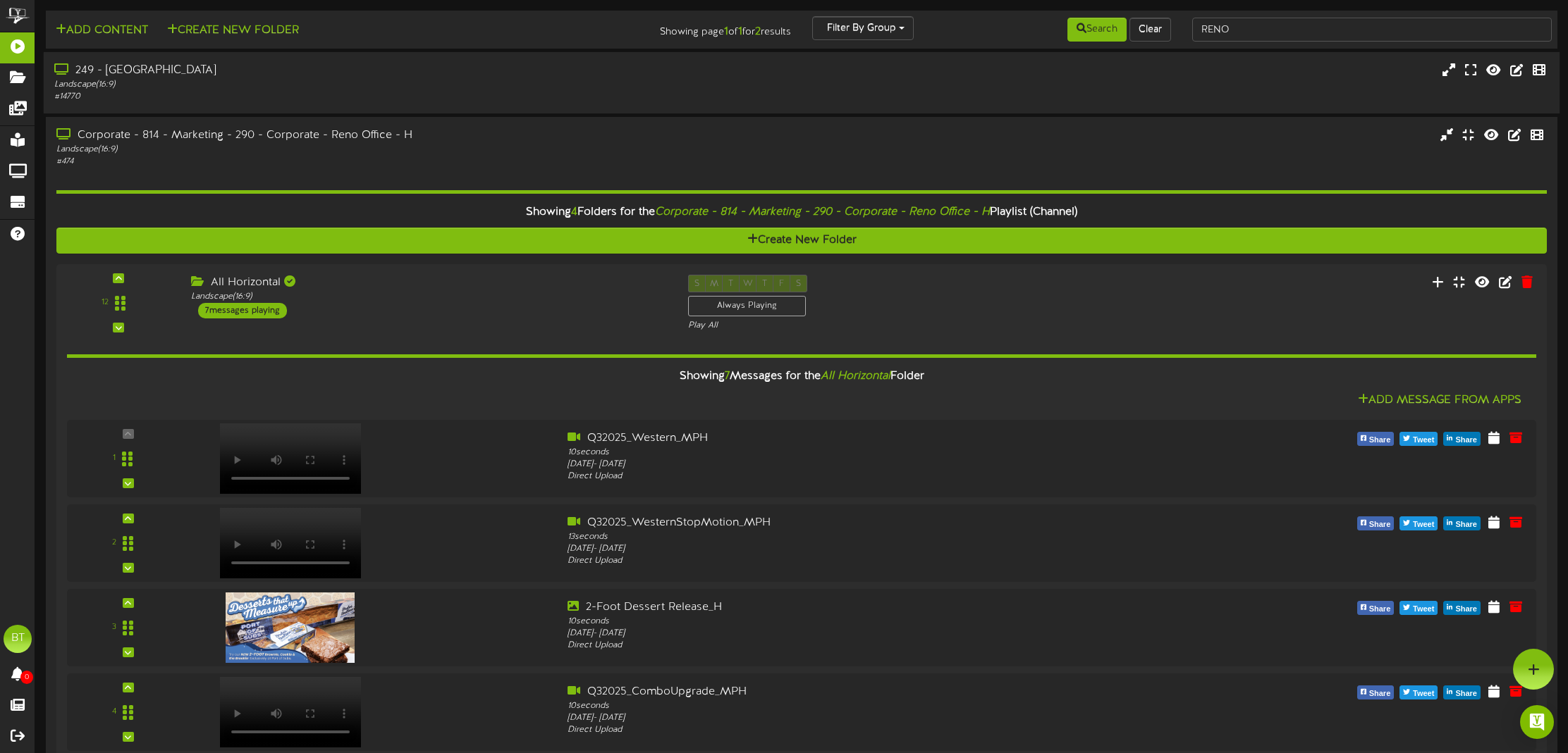
click at [315, 83] on div "Landscape ( 16:9 )" at bounding box center [359, 84] width 610 height 12
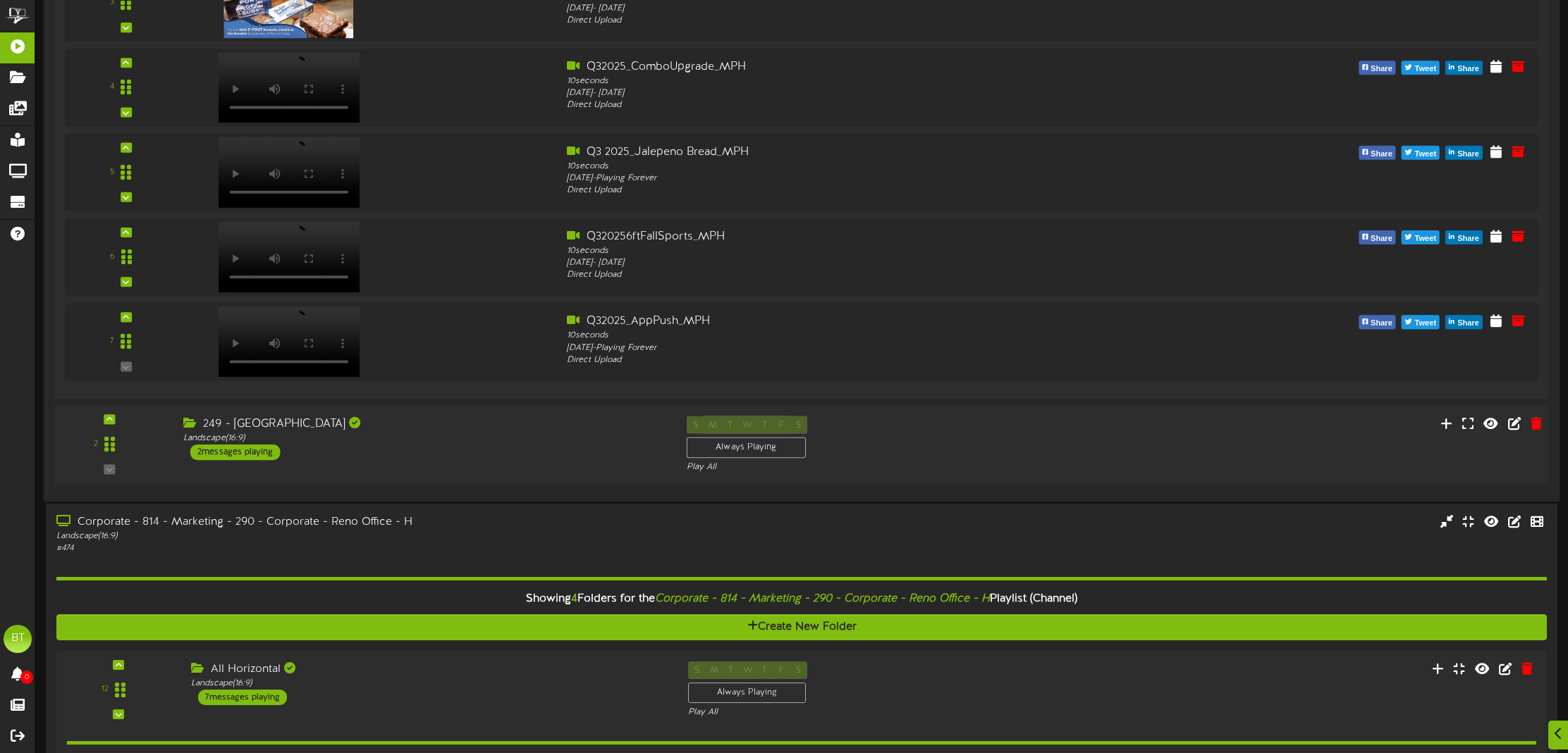
scroll to position [594, 0]
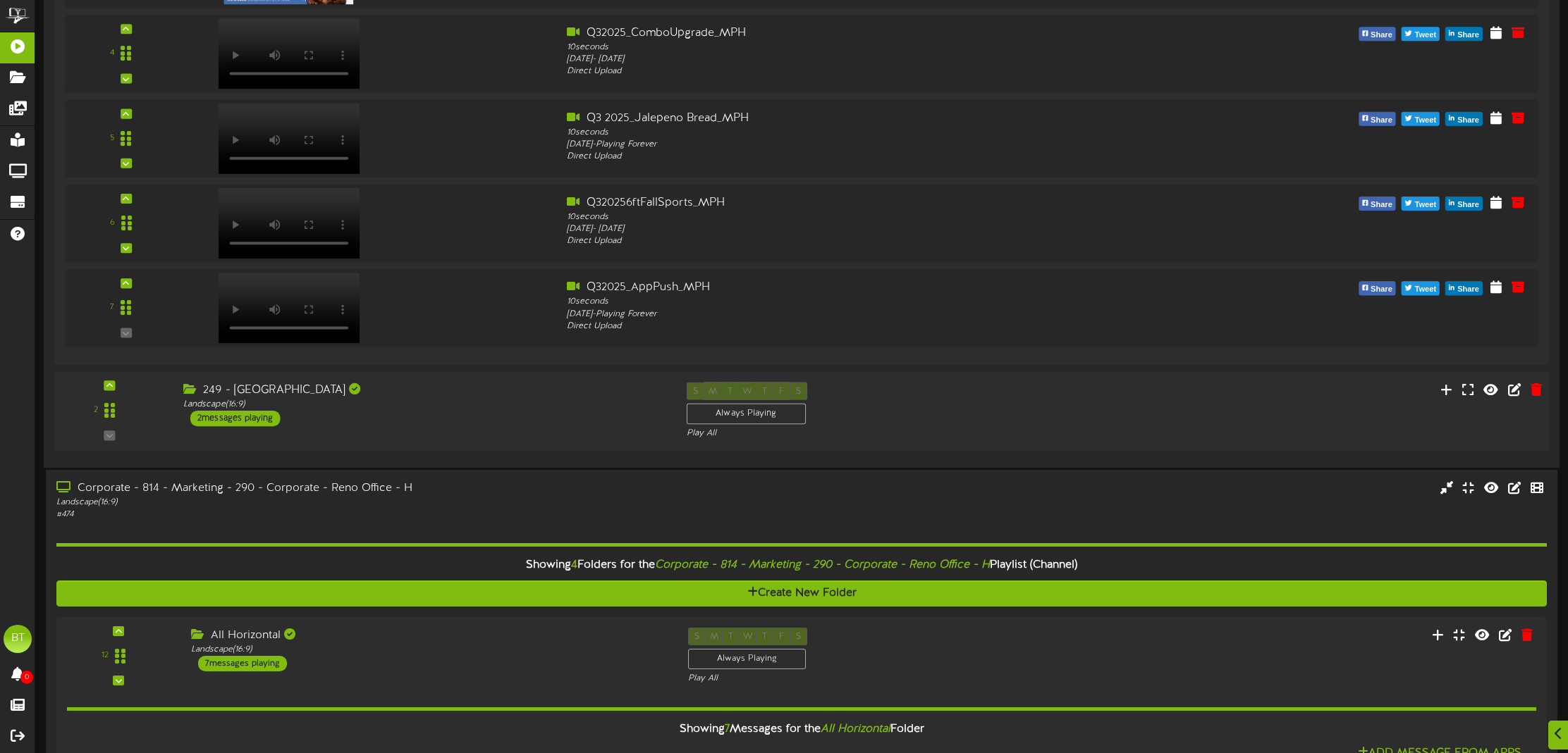
click at [378, 396] on div "249 - [GEOGRAPHIC_DATA]" at bounding box center [424, 390] width 482 height 16
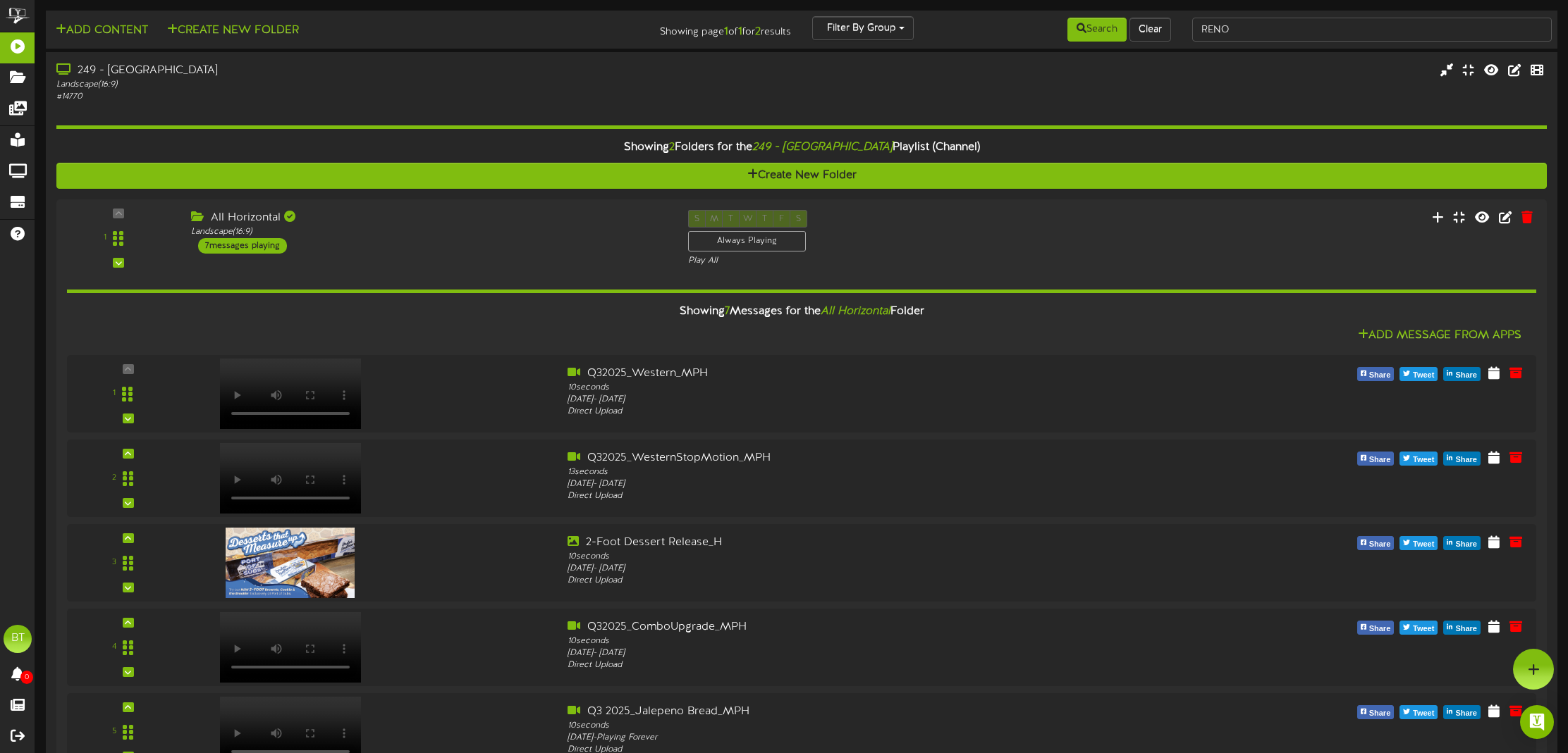
scroll to position [0, 0]
click at [1242, 33] on input "RENO" at bounding box center [1372, 29] width 359 height 24
click at [1551, 662] on div at bounding box center [1533, 669] width 41 height 41
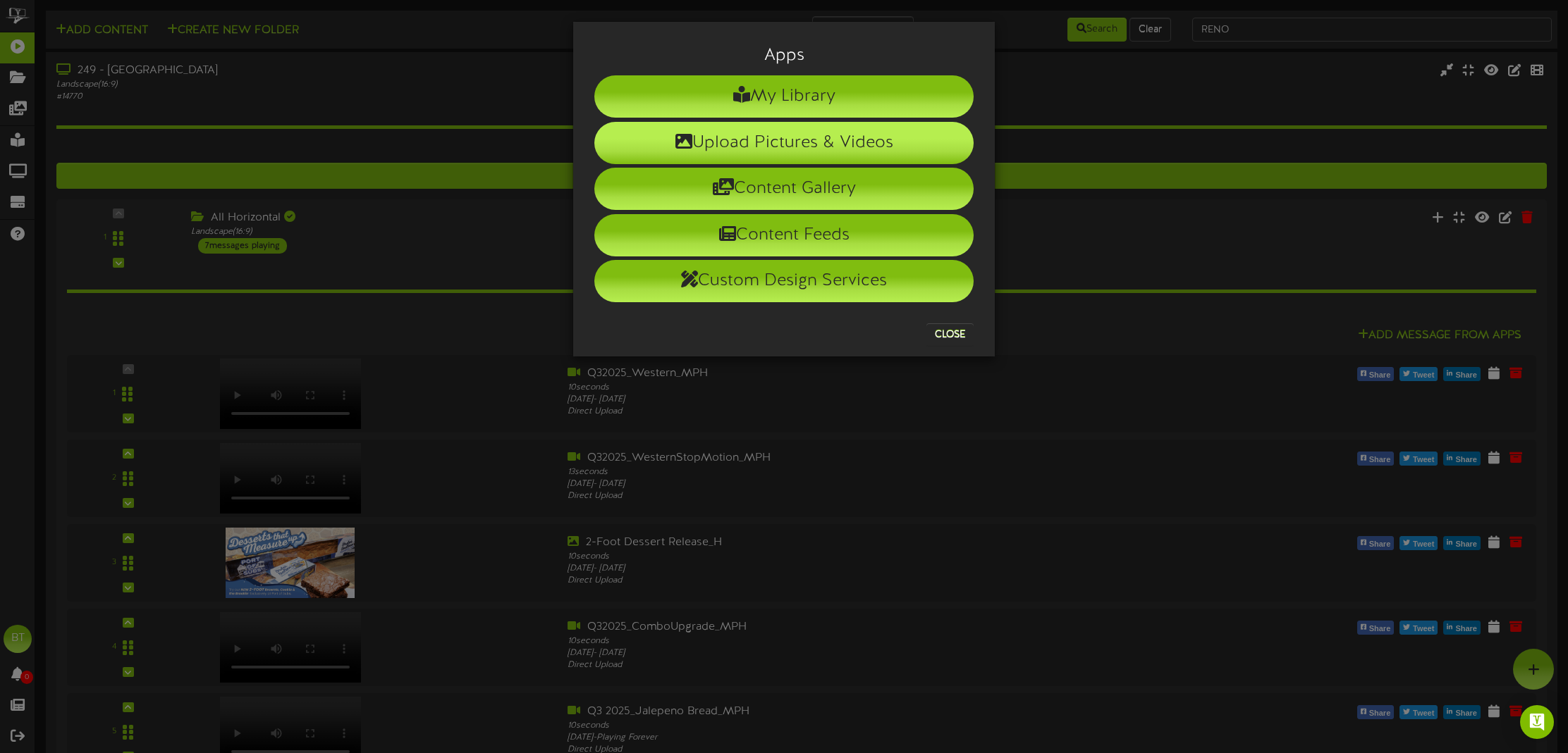
click at [846, 144] on li "Upload Pictures & Videos" at bounding box center [784, 142] width 379 height 42
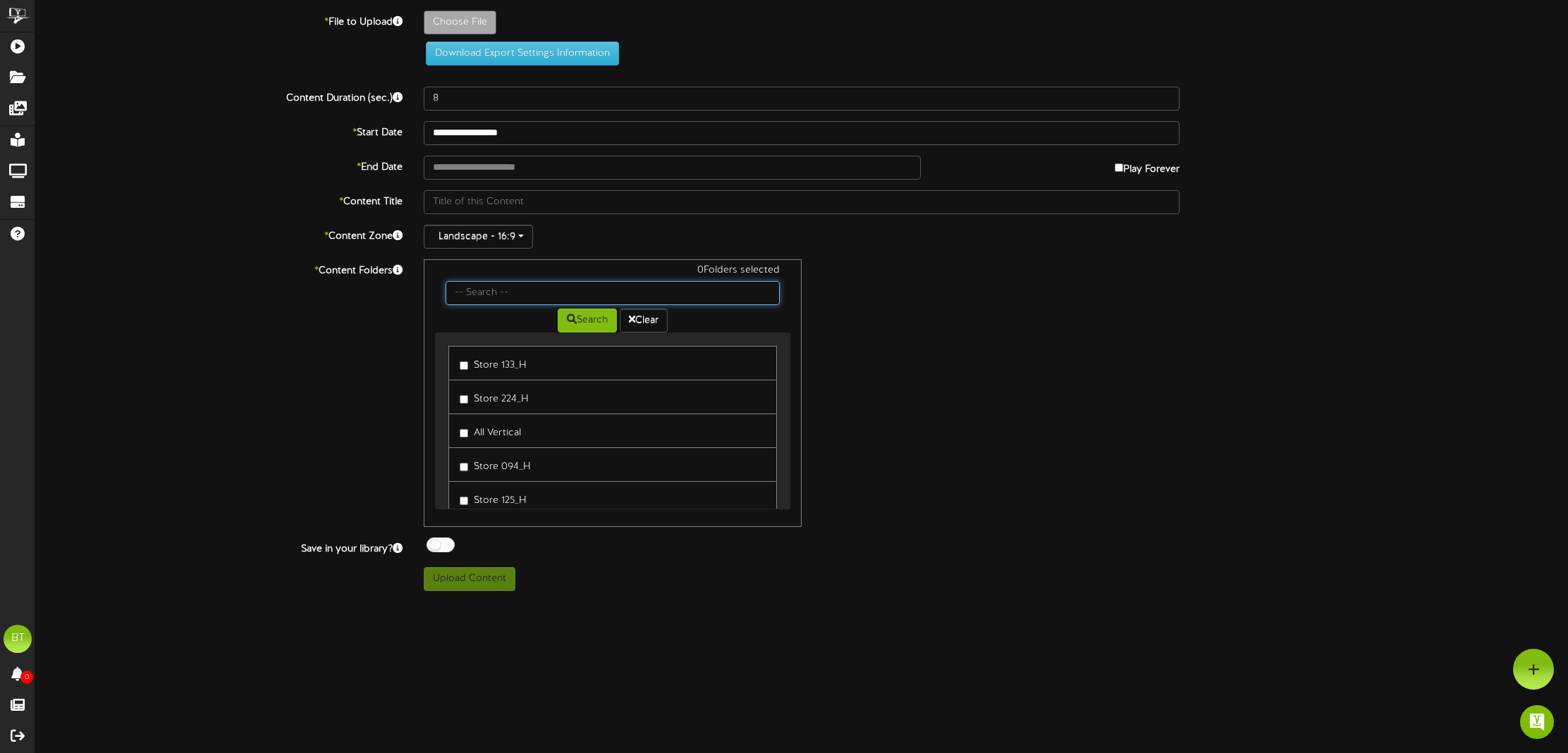
click at [517, 296] on input "text" at bounding box center [613, 293] width 334 height 24
type input "reno"
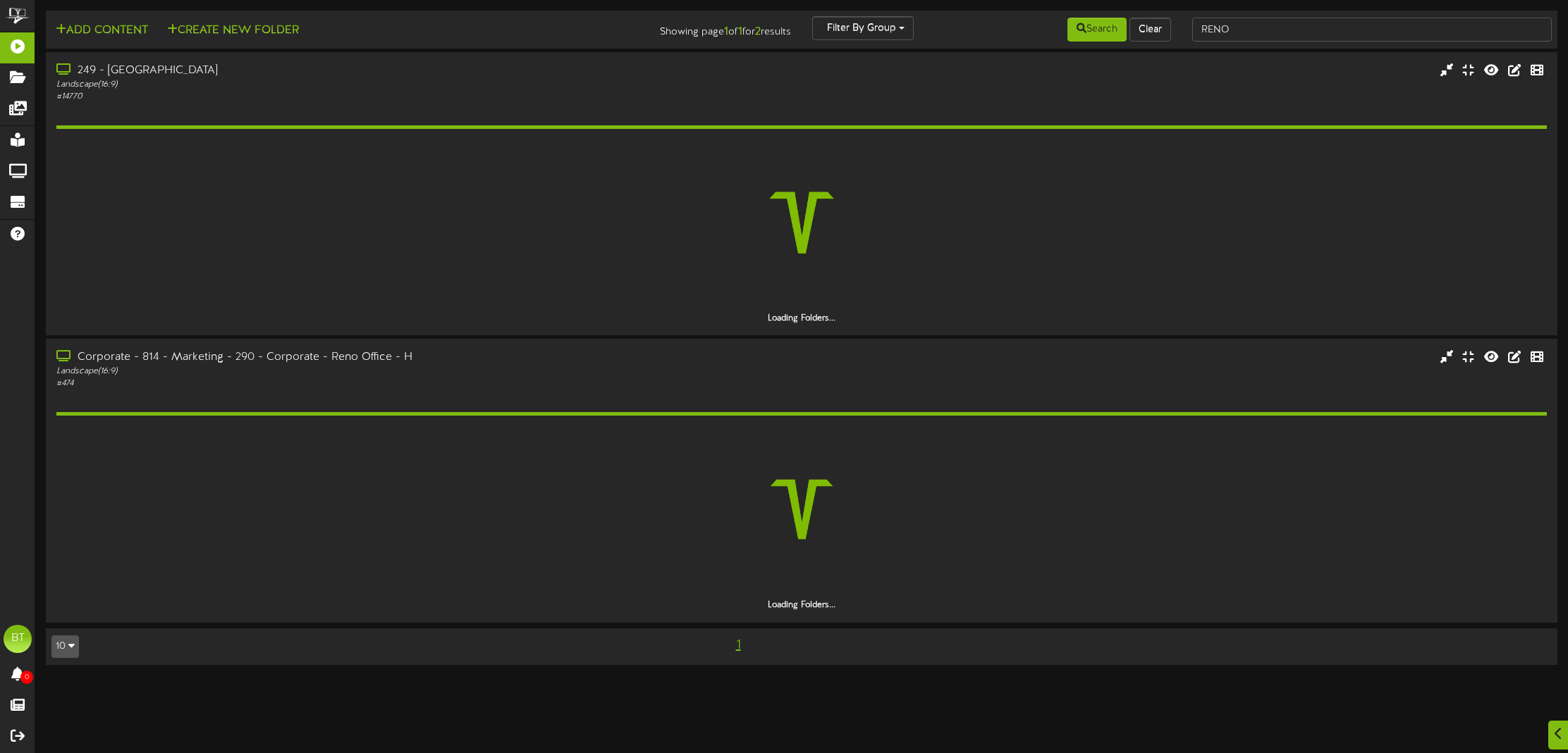
scroll to position [1, 0]
click at [1409, 24] on input "RENO" at bounding box center [1372, 29] width 359 height 24
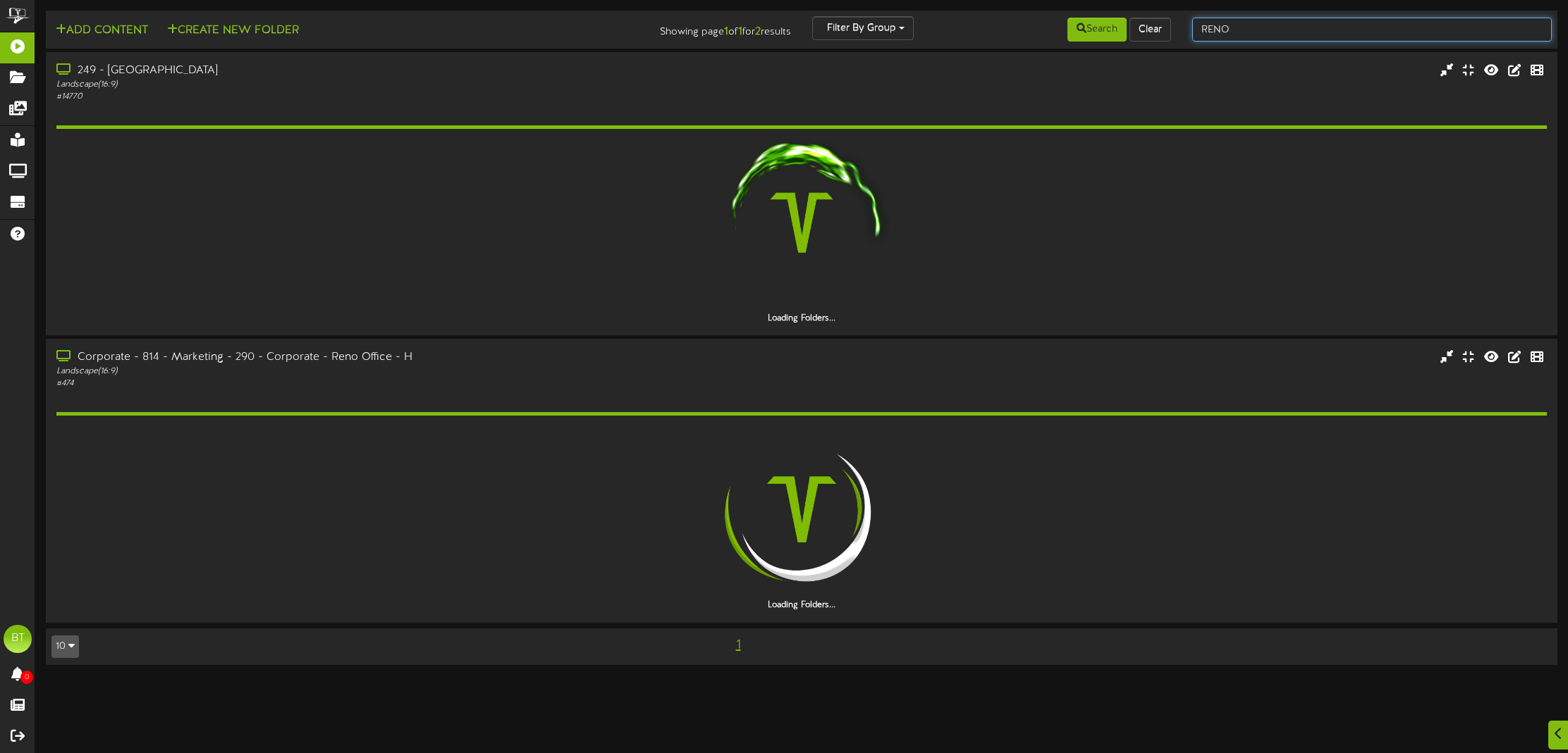
click at [1409, 24] on input "RENO" at bounding box center [1372, 29] width 359 height 24
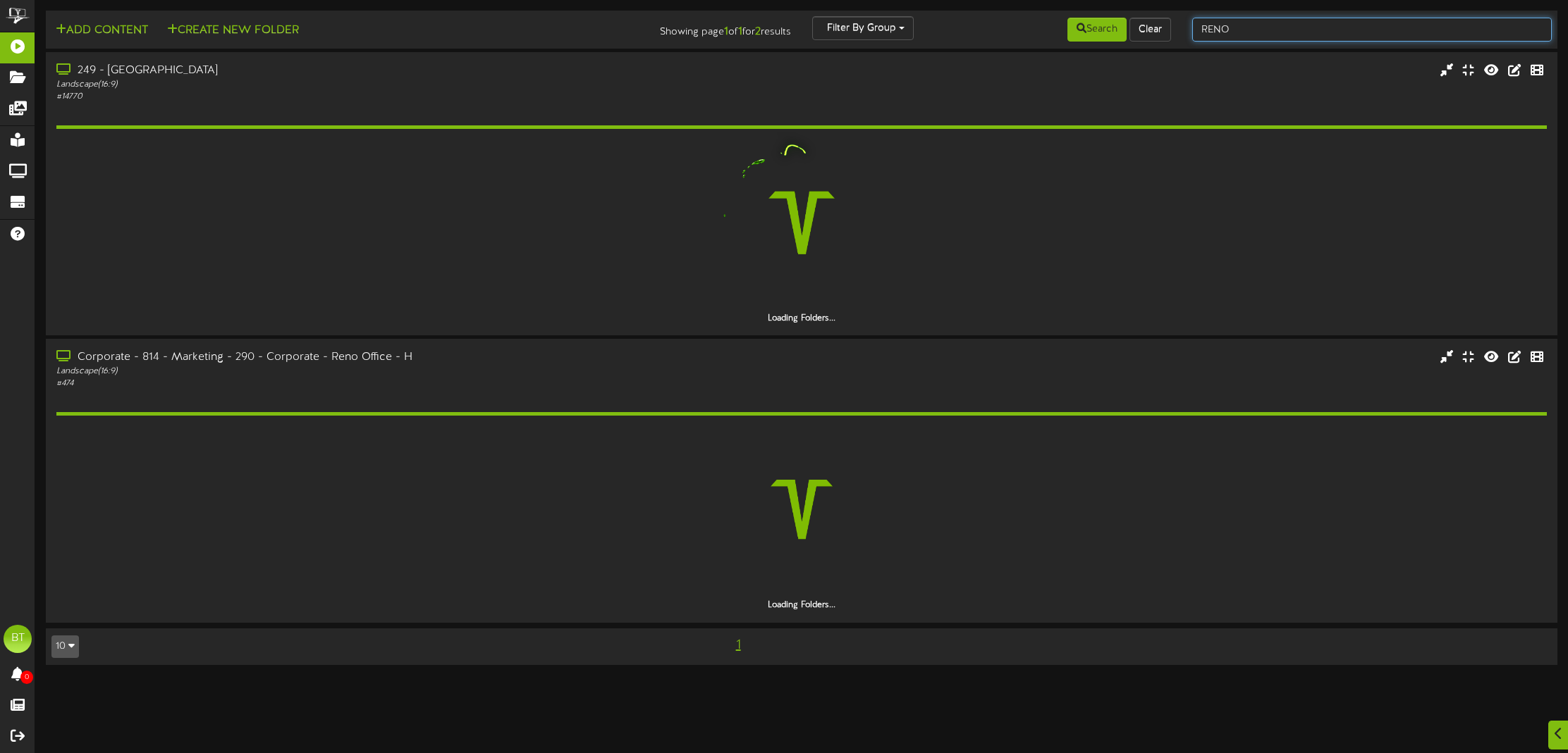
scroll to position [0, 0]
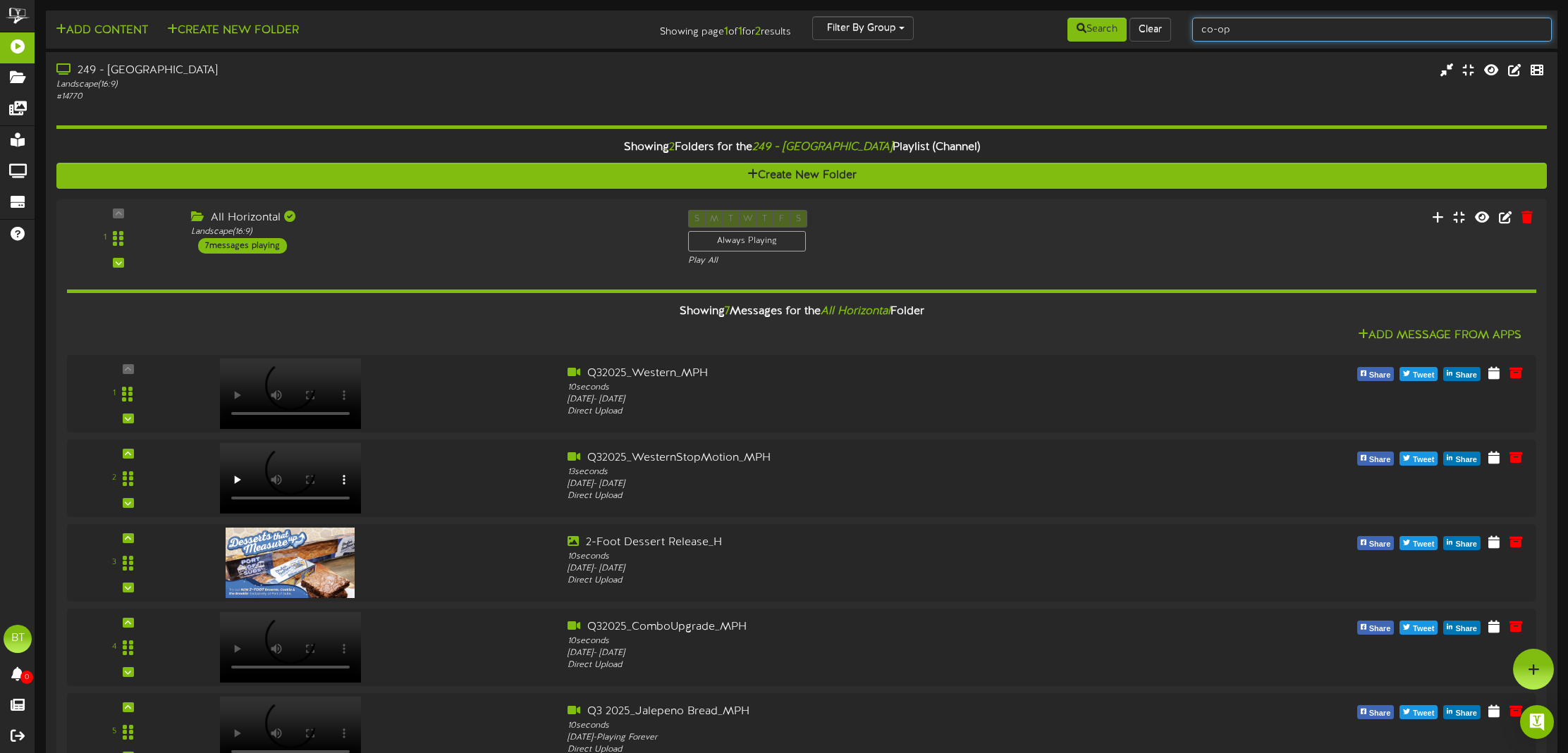
type input "co-op"
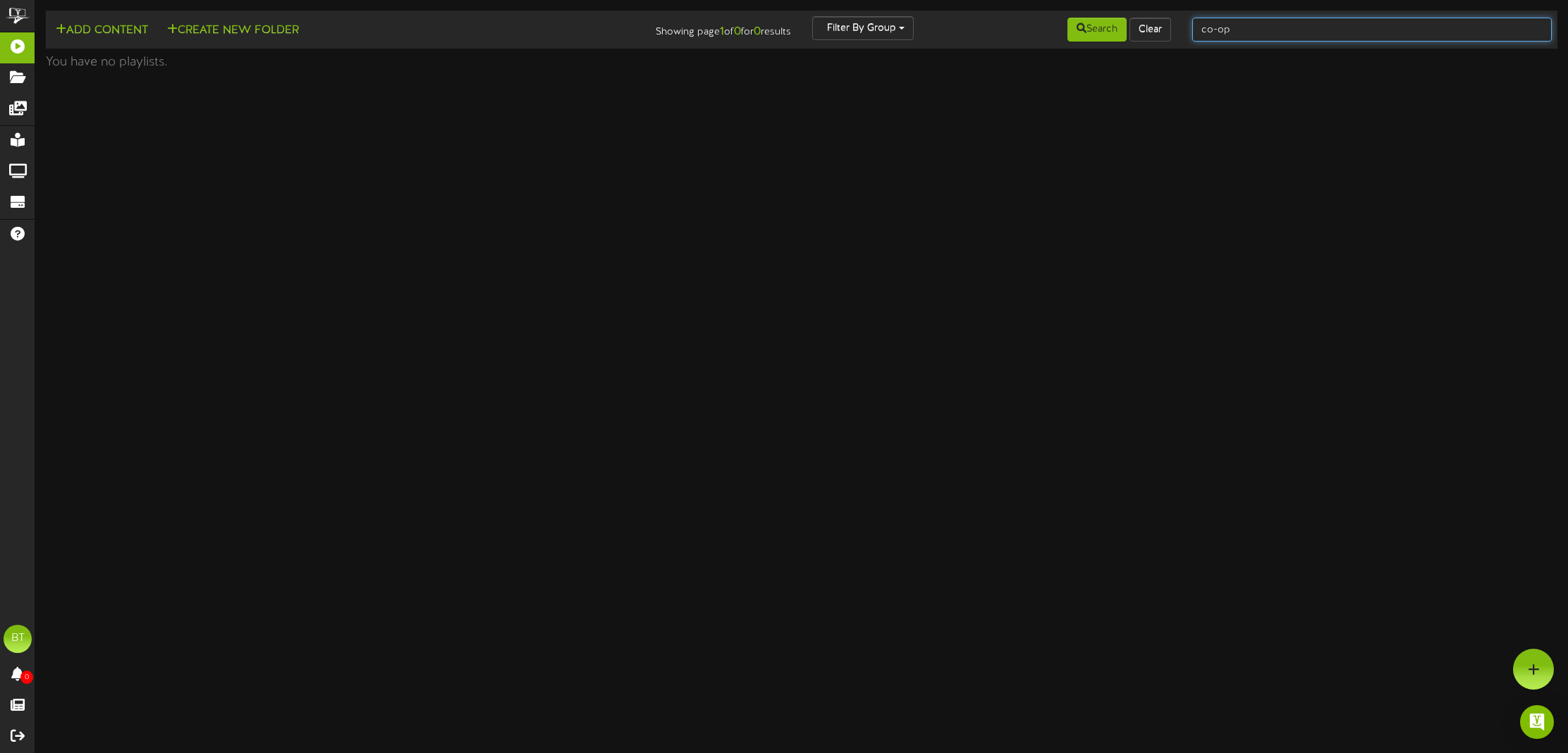
click at [1356, 23] on input "co-op" at bounding box center [1372, 29] width 359 height 24
click at [1204, 29] on input "co-op" at bounding box center [1372, 29] width 359 height 24
type input "Reno co-op"
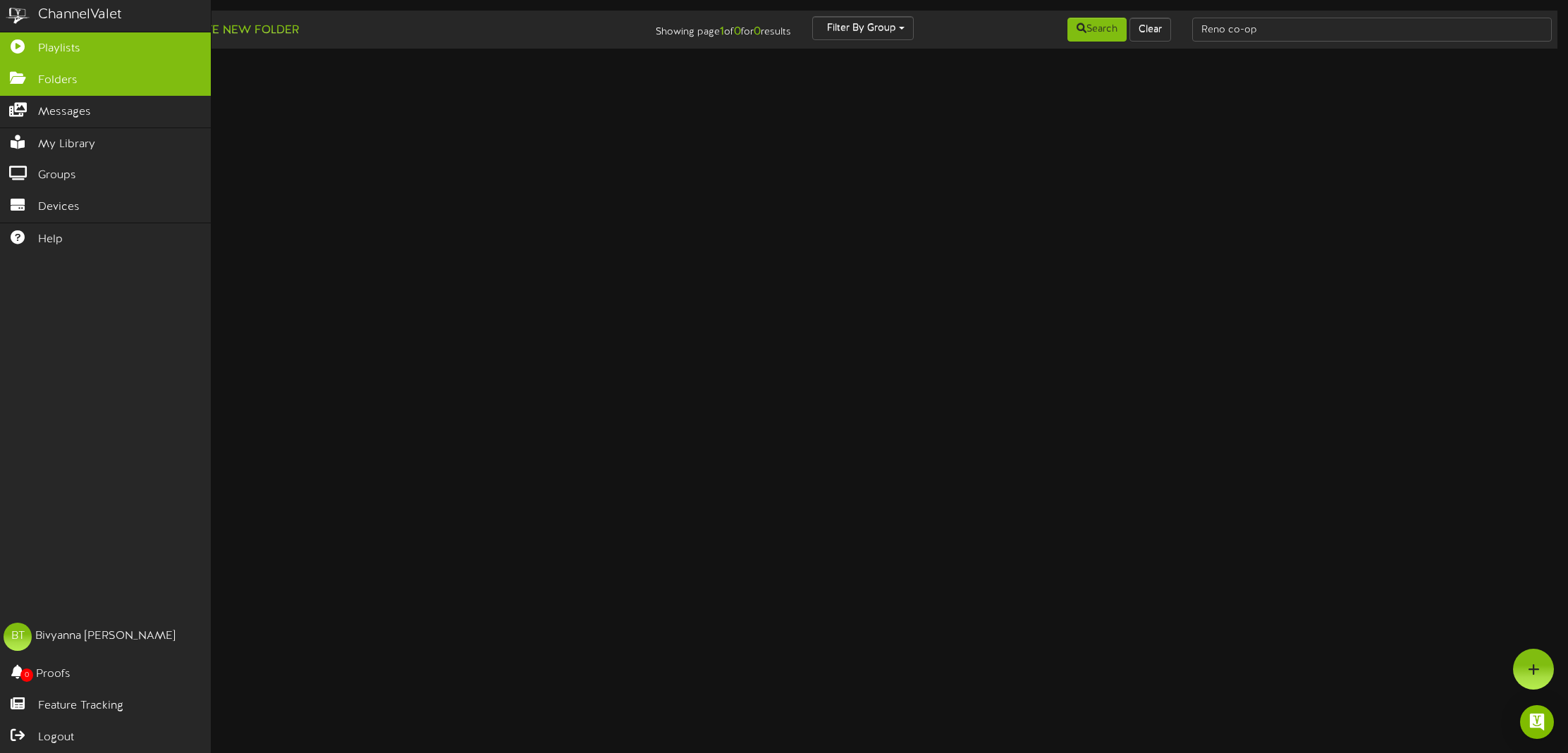
click at [34, 79] on icon at bounding box center [17, 76] width 35 height 10
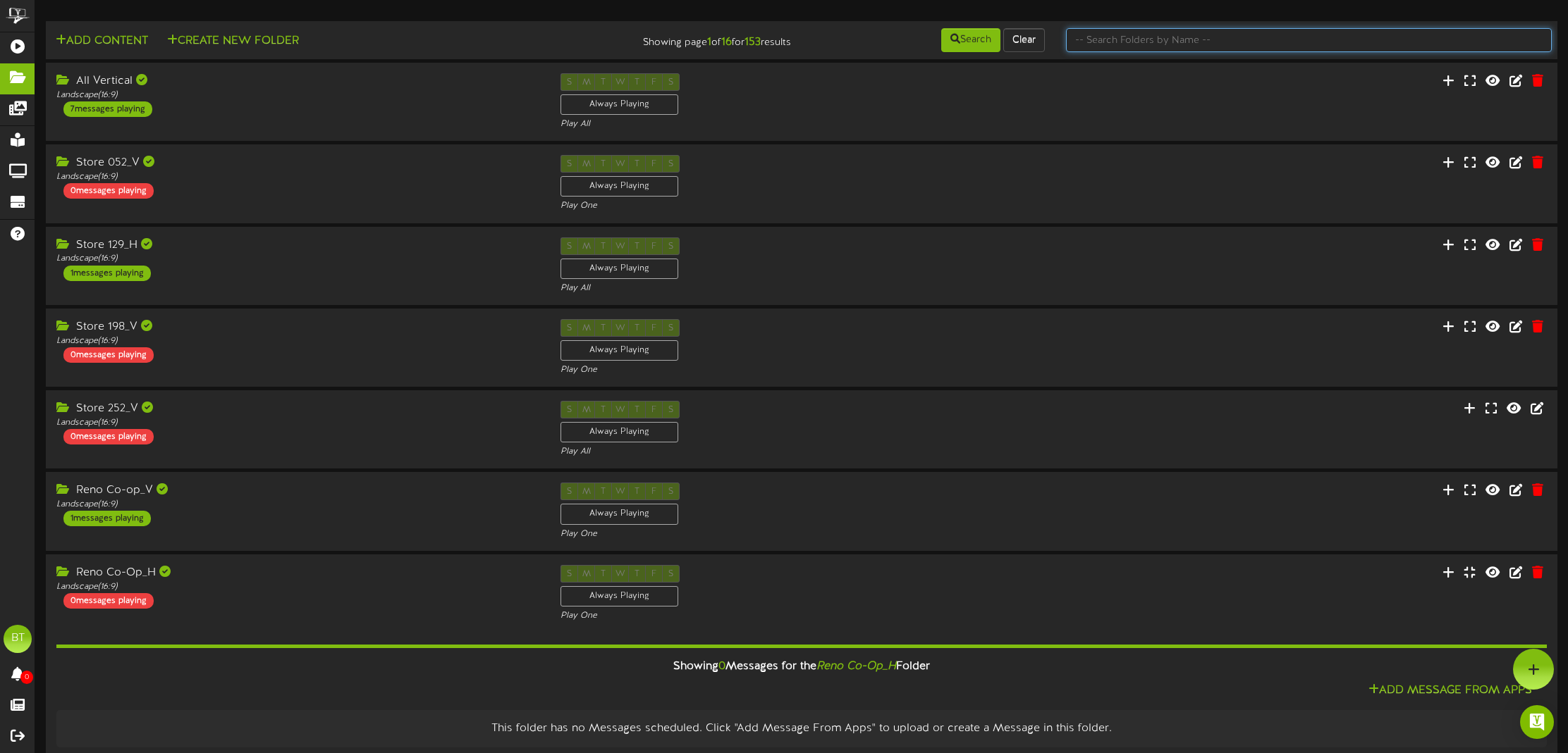
click at [1392, 38] on input "text" at bounding box center [1308, 40] width 486 height 24
type input "Reno Co-op"
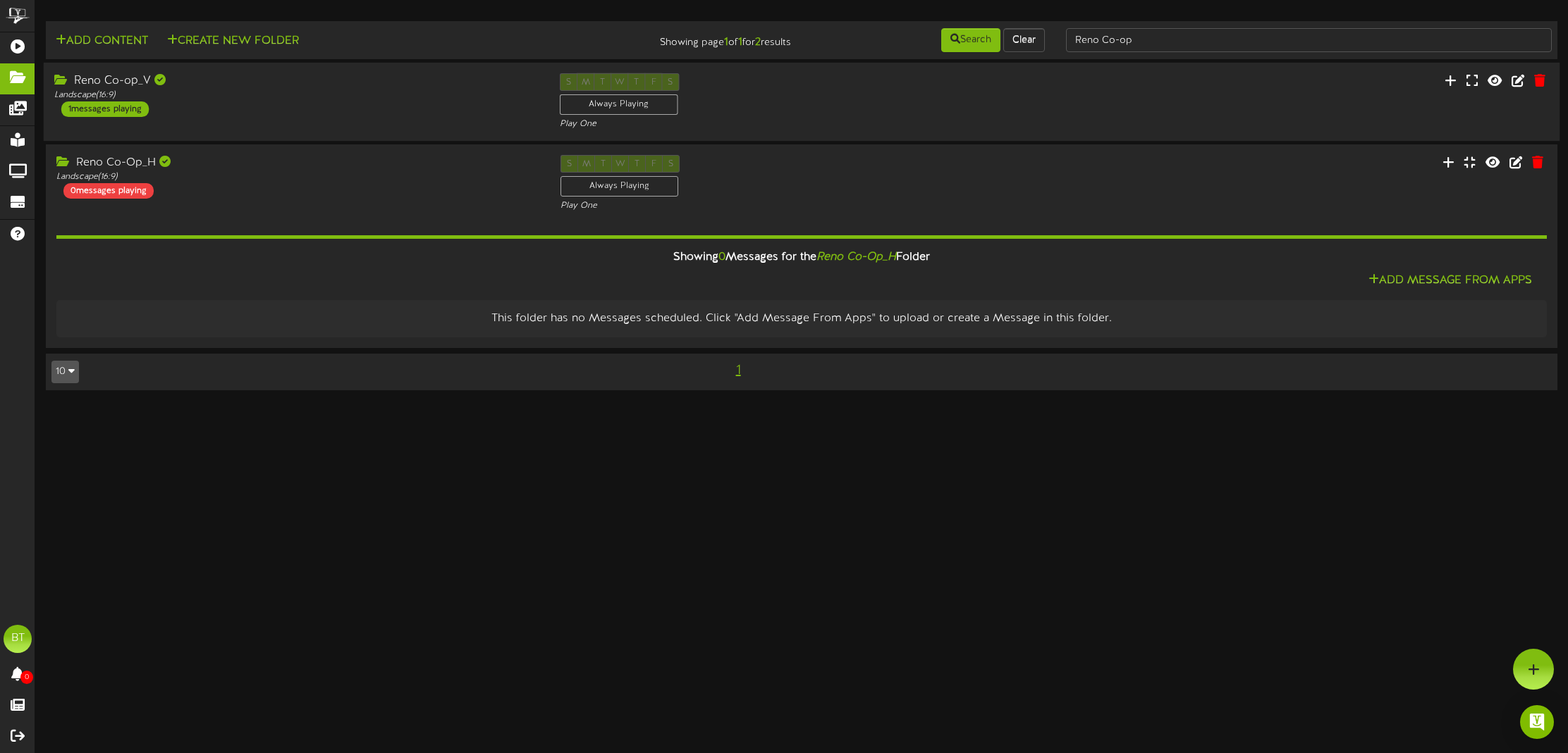
click at [276, 115] on div "Reno Co-op_V Landscape ( 16:9 ) 1 messages playing" at bounding box center [296, 95] width 505 height 44
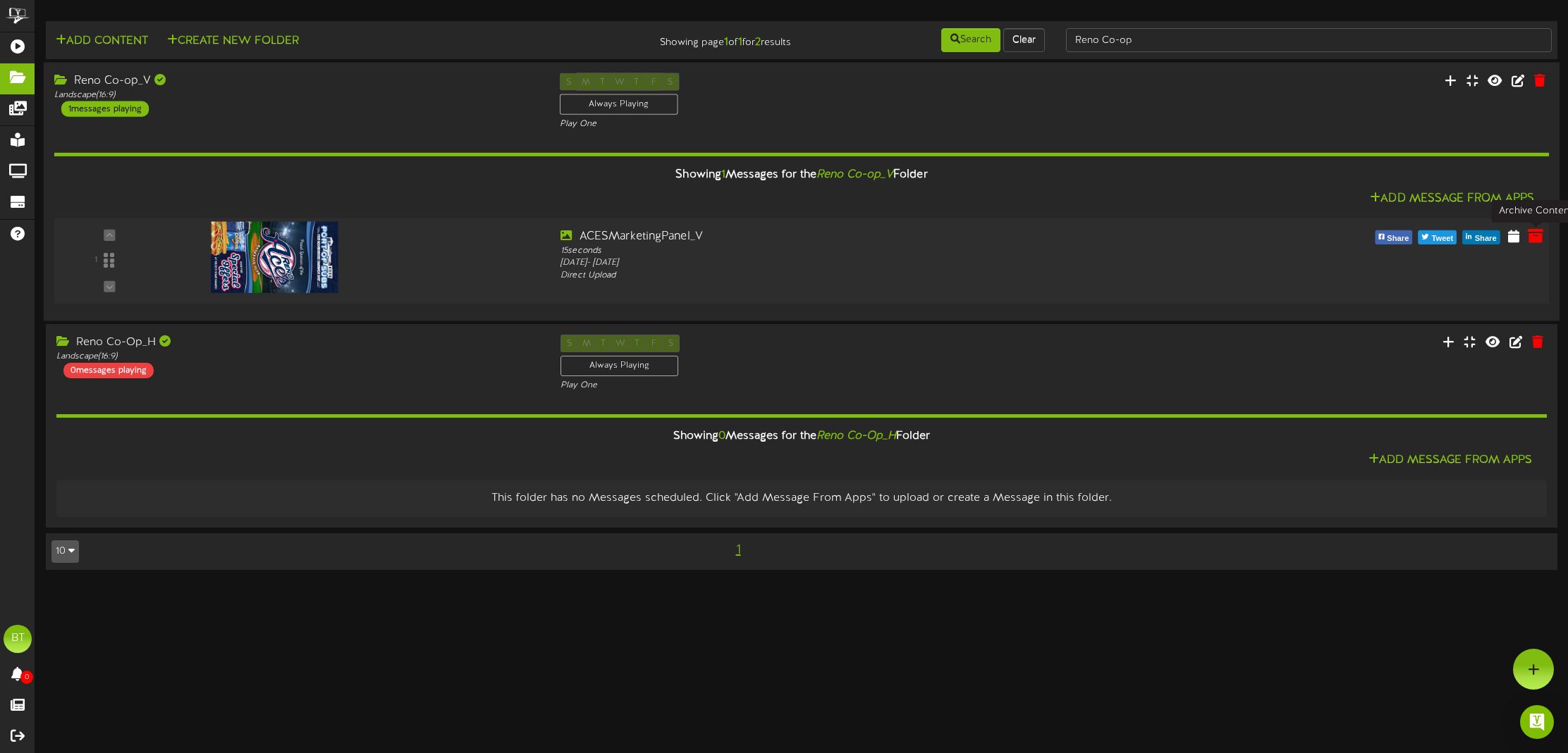
click at [1539, 237] on icon at bounding box center [1535, 236] width 16 height 16
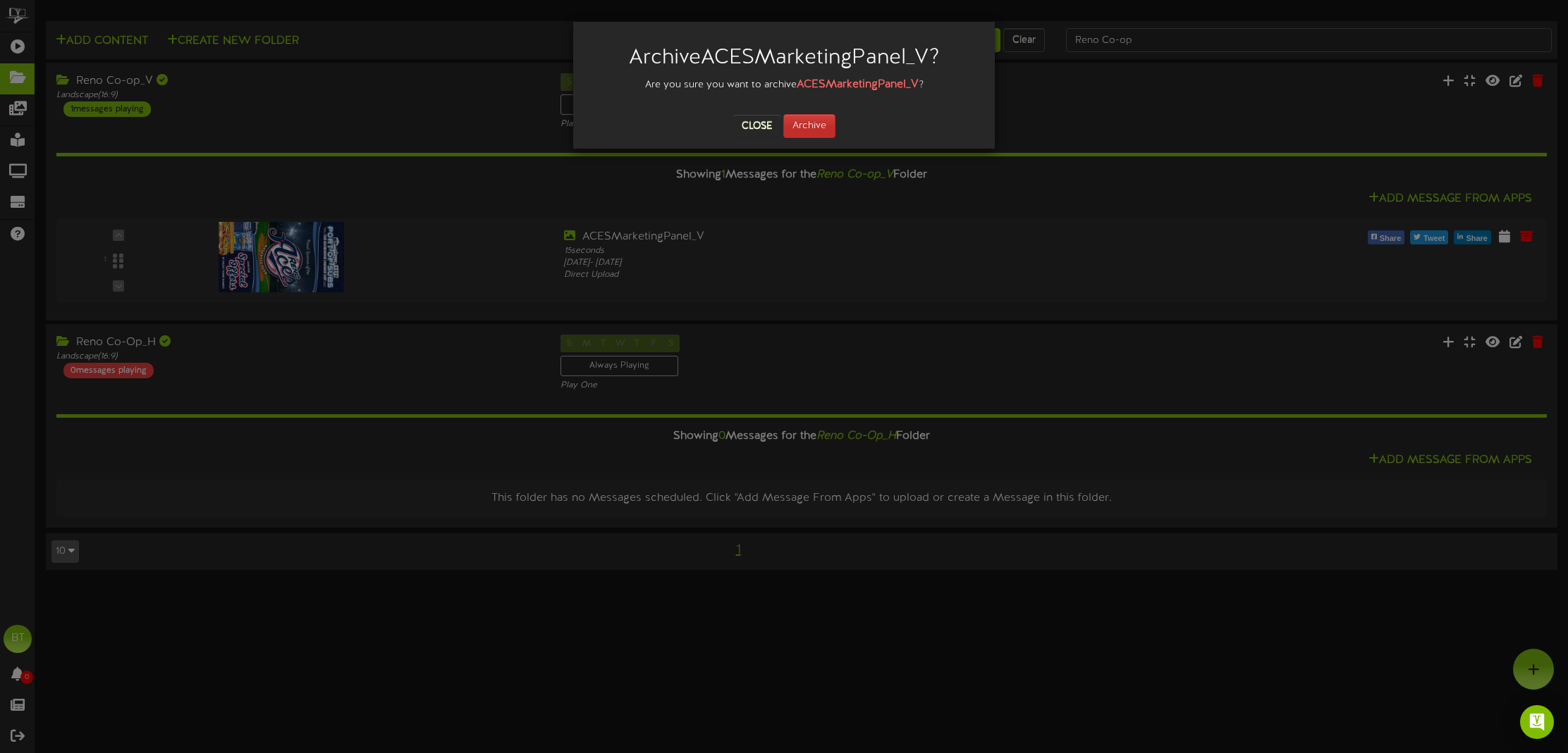
click at [824, 124] on button "Archive" at bounding box center [809, 126] width 52 height 24
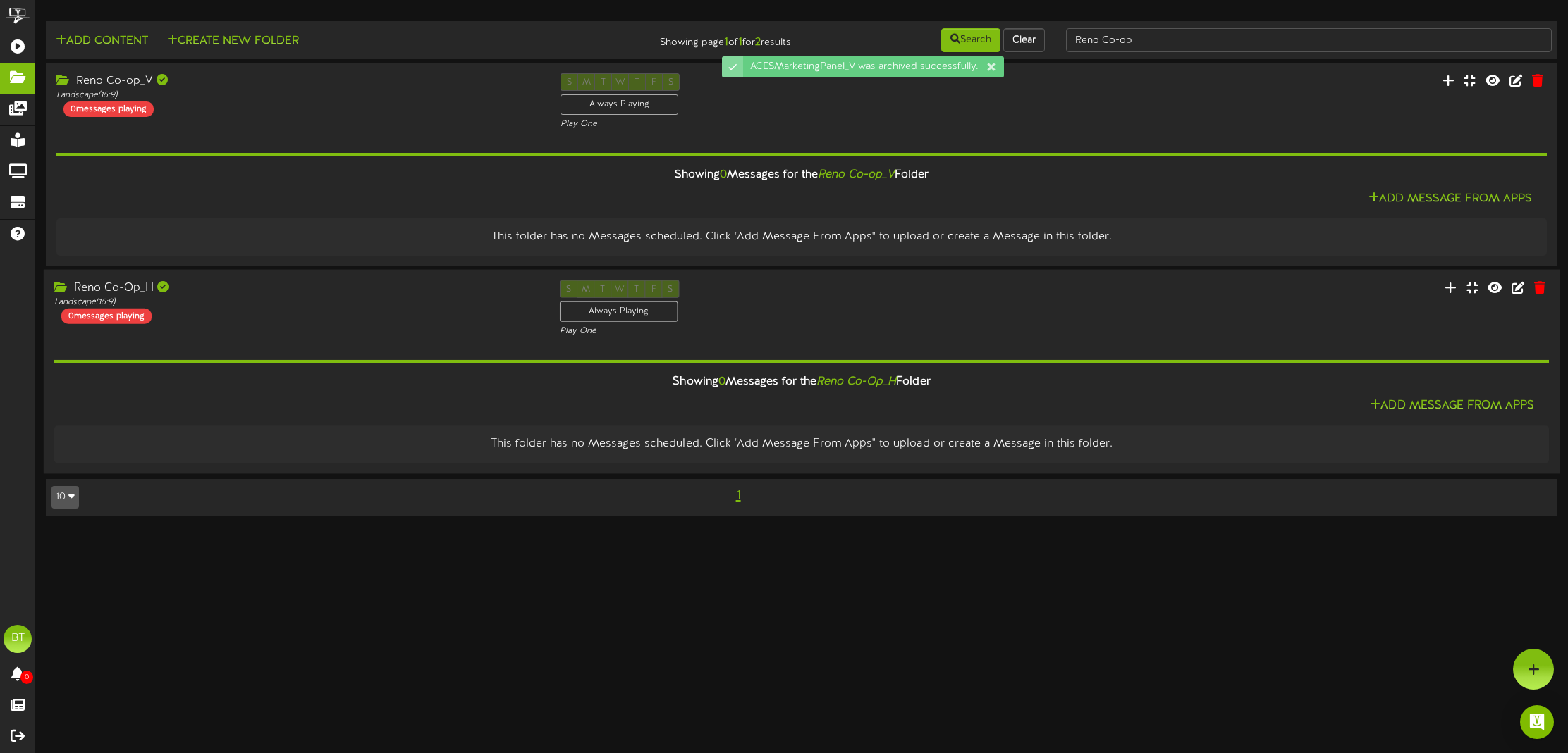
click at [345, 317] on div "Reno Co-Op_H Landscape ( 16:9 ) 0 messages playing" at bounding box center [296, 301] width 505 height 44
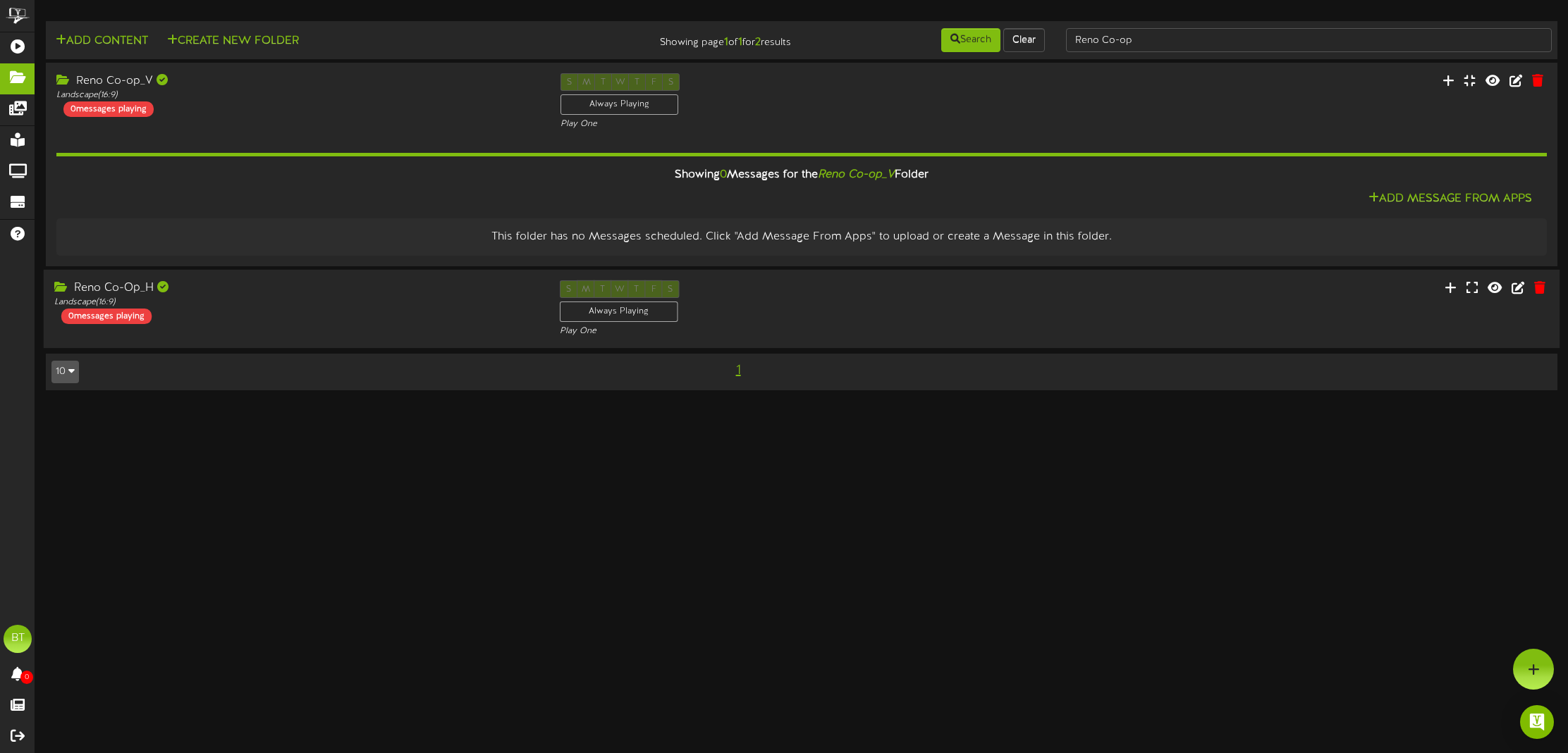
click at [345, 317] on div "Reno Co-Op_H Landscape ( 16:9 ) 0 messages playing" at bounding box center [296, 302] width 505 height 44
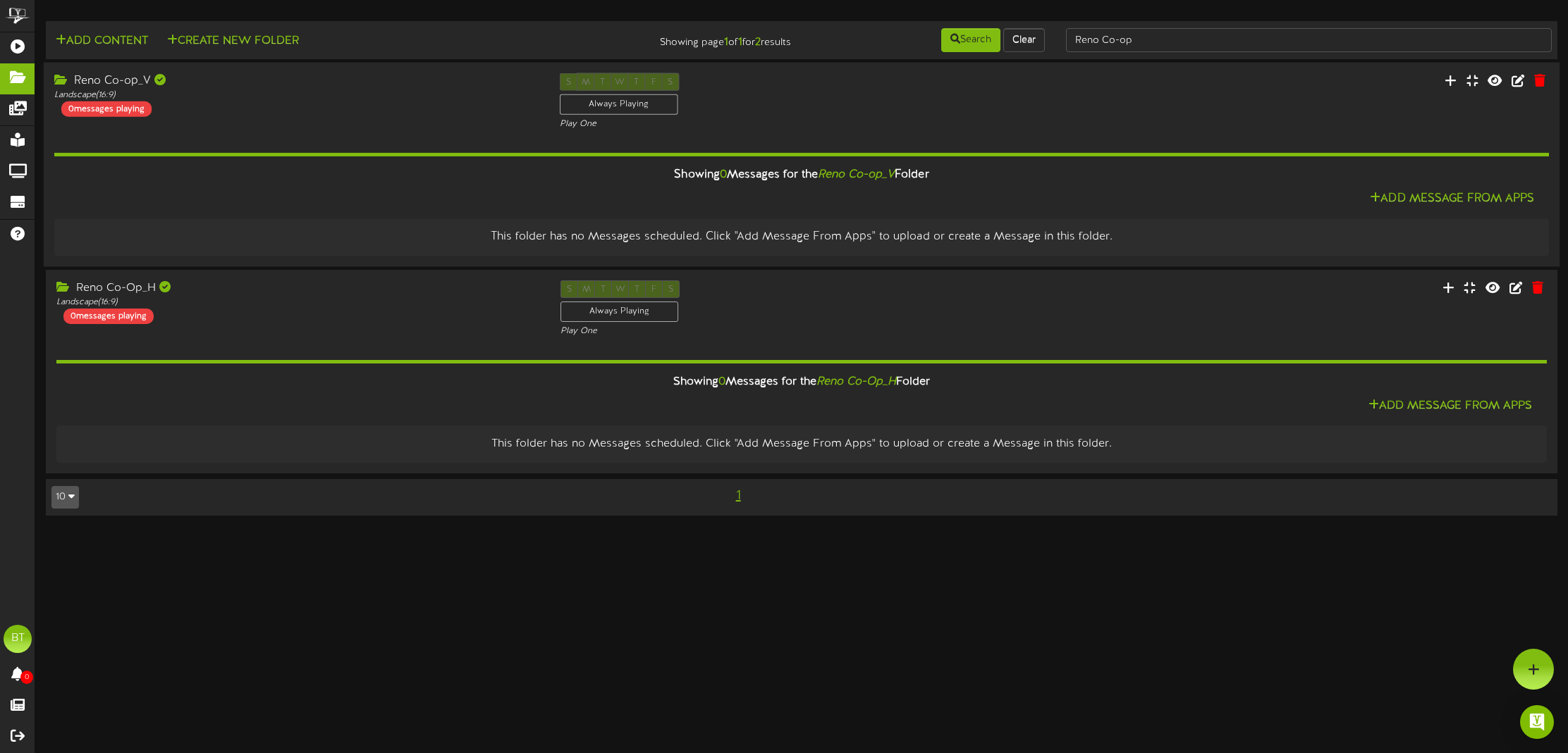
click at [348, 153] on hr at bounding box center [801, 154] width 1494 height 3
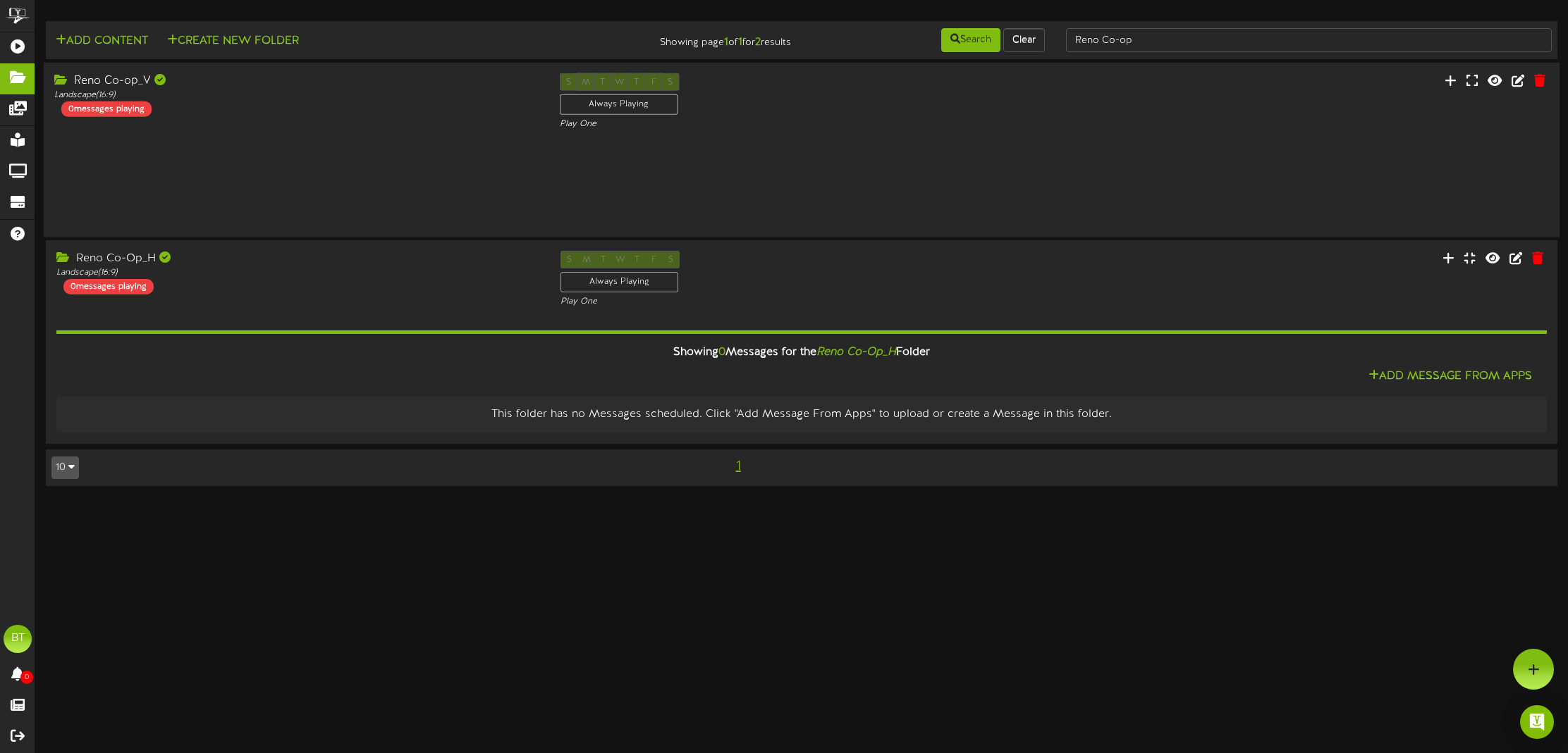
scroll to position [0, 1]
